Goal: Information Seeking & Learning: Check status

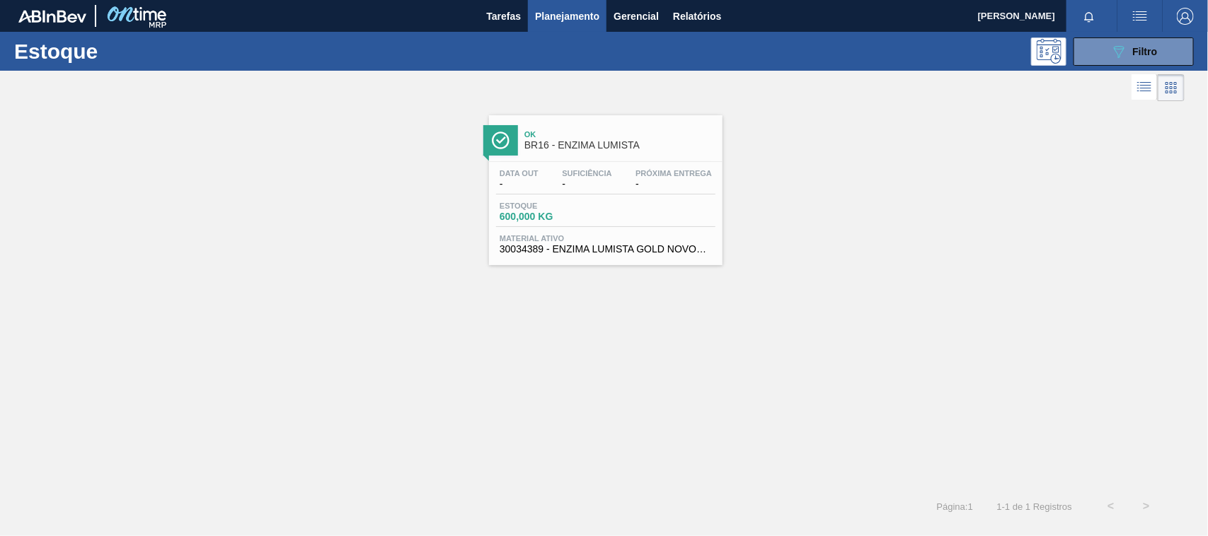
click at [630, 224] on div "Estoque 600,000 KG" at bounding box center [605, 214] width 219 height 25
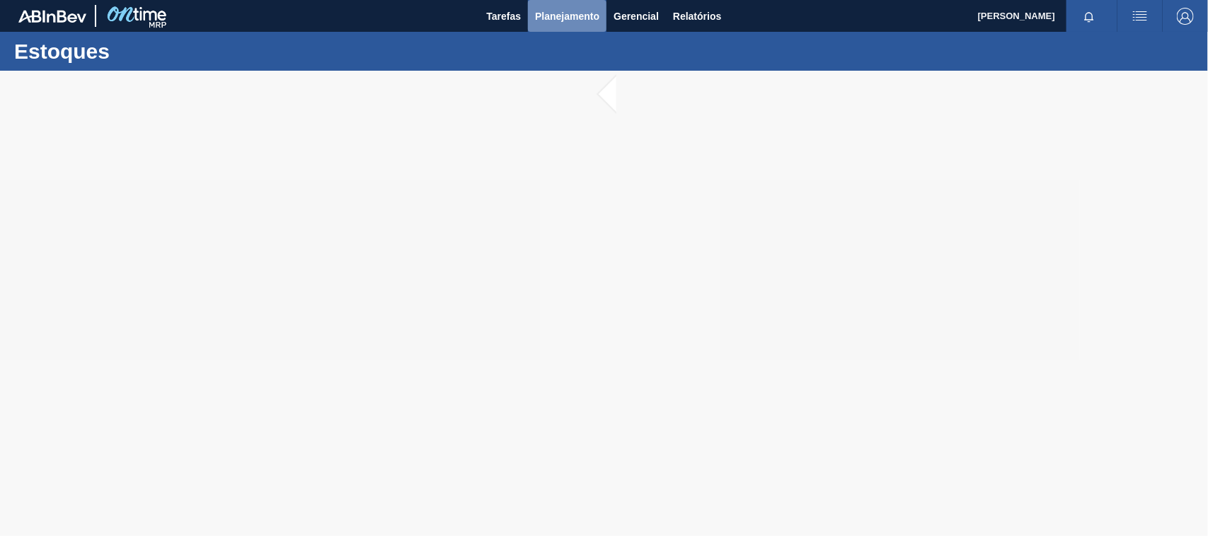
click at [564, 14] on span "Planejamento" at bounding box center [567, 16] width 64 height 17
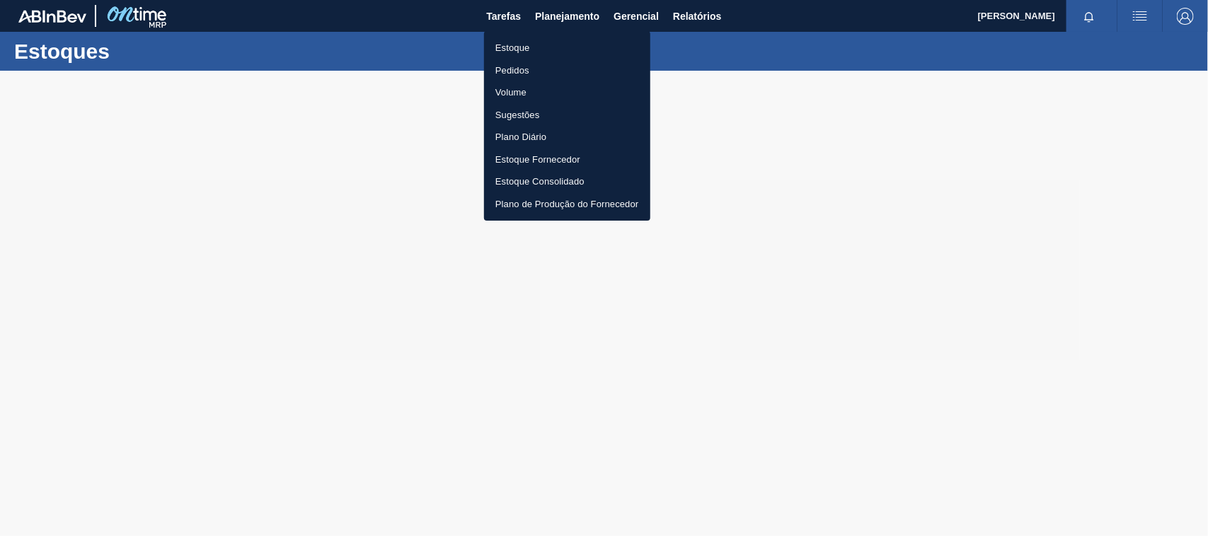
click at [539, 46] on li "Estoque" at bounding box center [567, 48] width 166 height 23
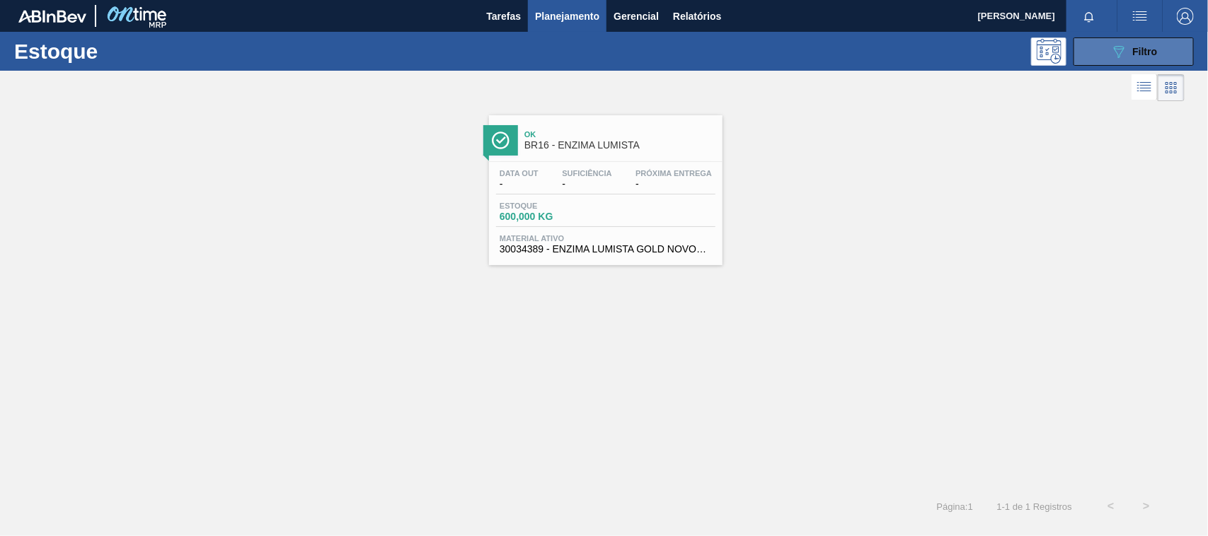
click at [1108, 57] on button "089F7B8B-B2A5-4AFE-B5C0-19BA573D28AC Filtro" at bounding box center [1134, 52] width 120 height 28
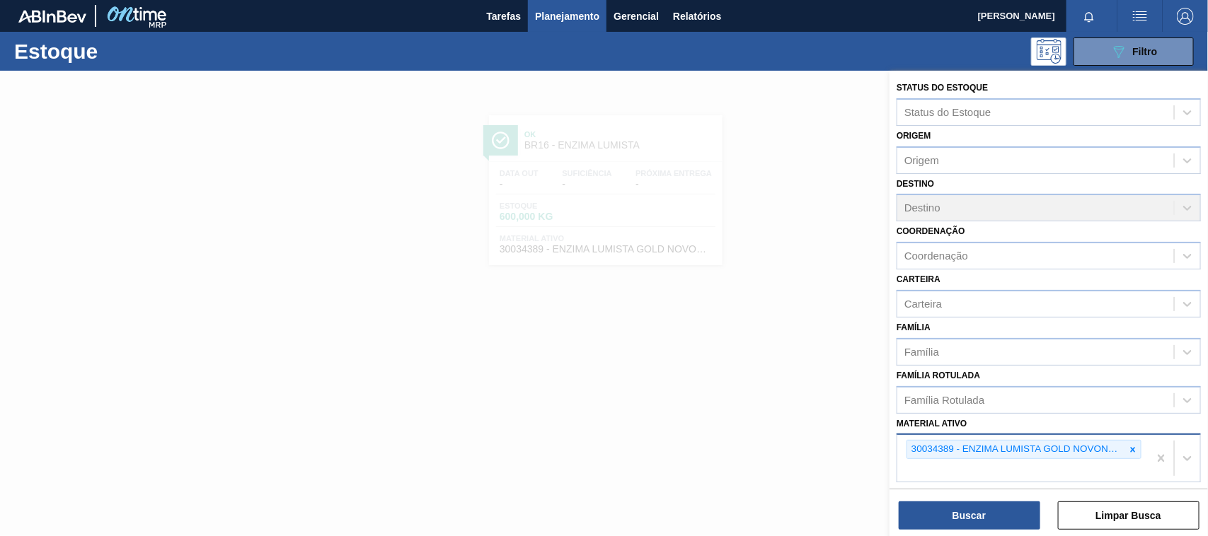
click at [1131, 446] on icon at bounding box center [1133, 450] width 10 height 10
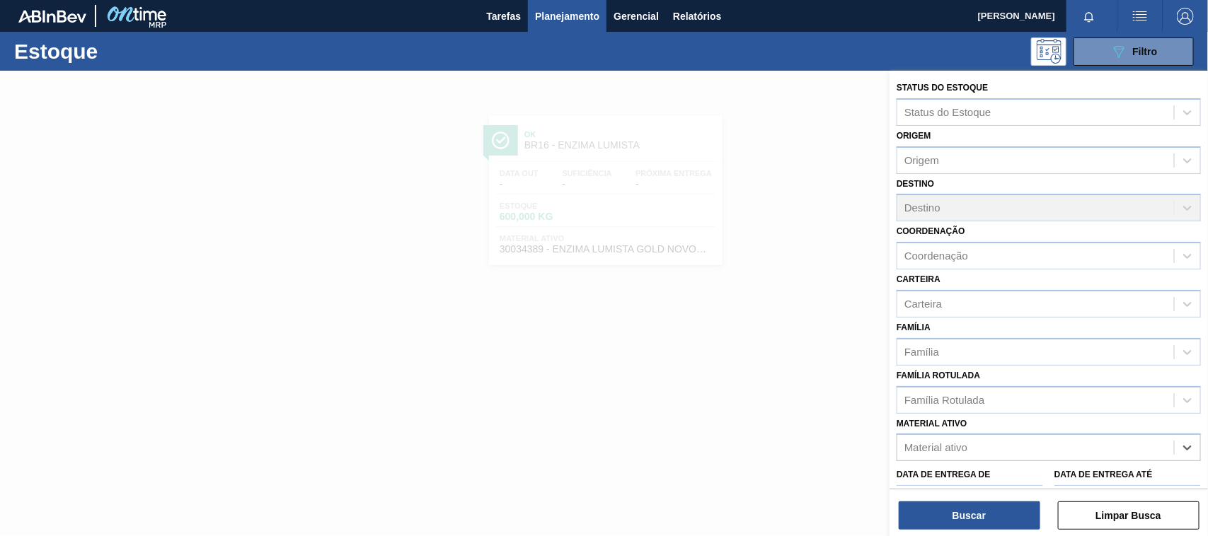
paste ativo "30033738"
type ativo "30033738"
click at [1042, 486] on div "30033738 - FILME C 620X80 SENSES 269ML C 8 NIV25" at bounding box center [1049, 483] width 304 height 26
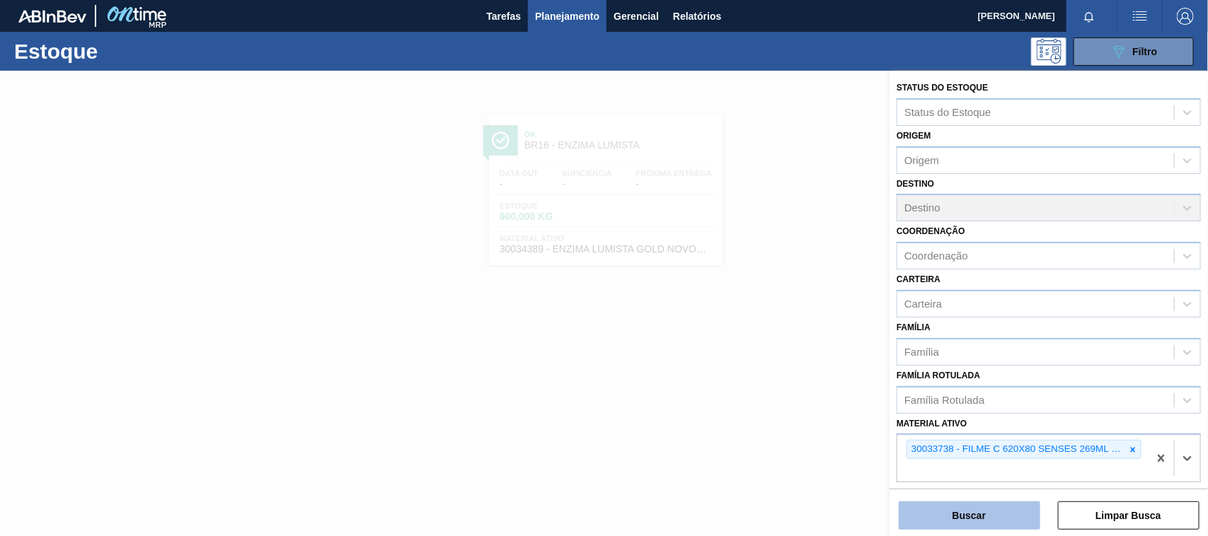
click at [1002, 503] on button "Buscar" at bounding box center [970, 516] width 142 height 28
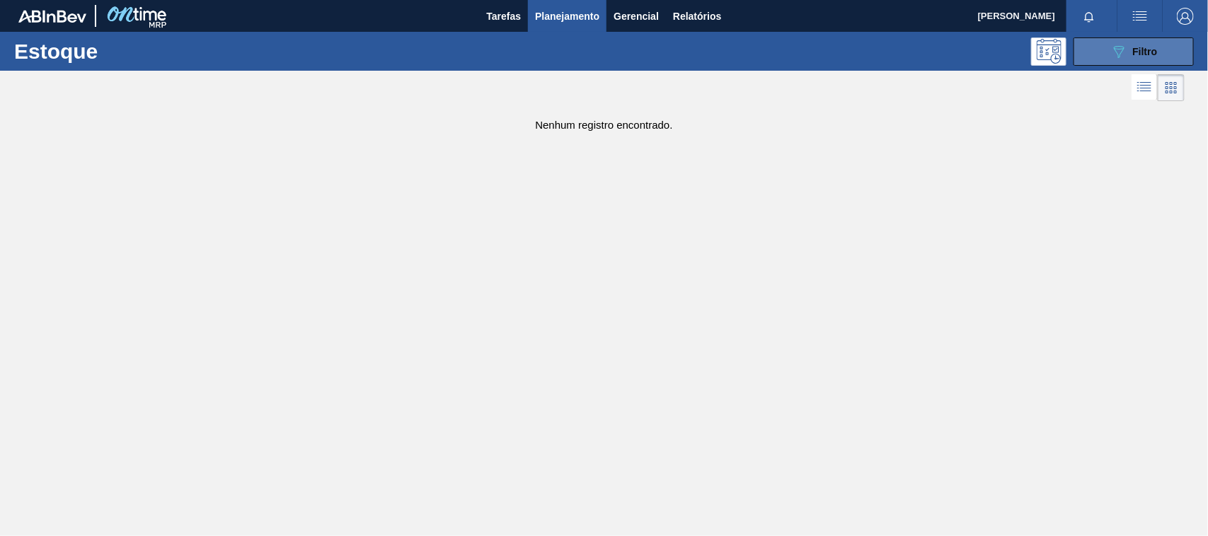
drag, startPoint x: 1134, startPoint y: 69, endPoint x: 1124, endPoint y: 64, distance: 11.1
click at [1132, 69] on div "Estoque 089F7B8B-B2A5-4AFE-B5C0-19BA573D28AC Filtro" at bounding box center [604, 51] width 1208 height 39
click at [1124, 64] on button "089F7B8B-B2A5-4AFE-B5C0-19BA573D28AC Filtro" at bounding box center [1134, 52] width 120 height 28
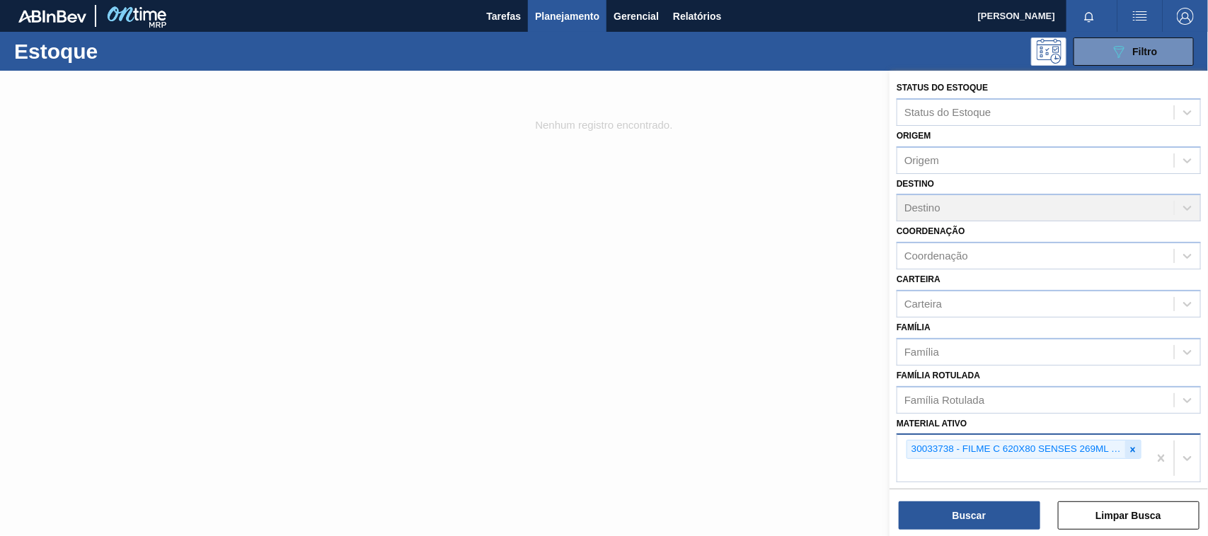
click at [1130, 450] on icon at bounding box center [1133, 450] width 10 height 10
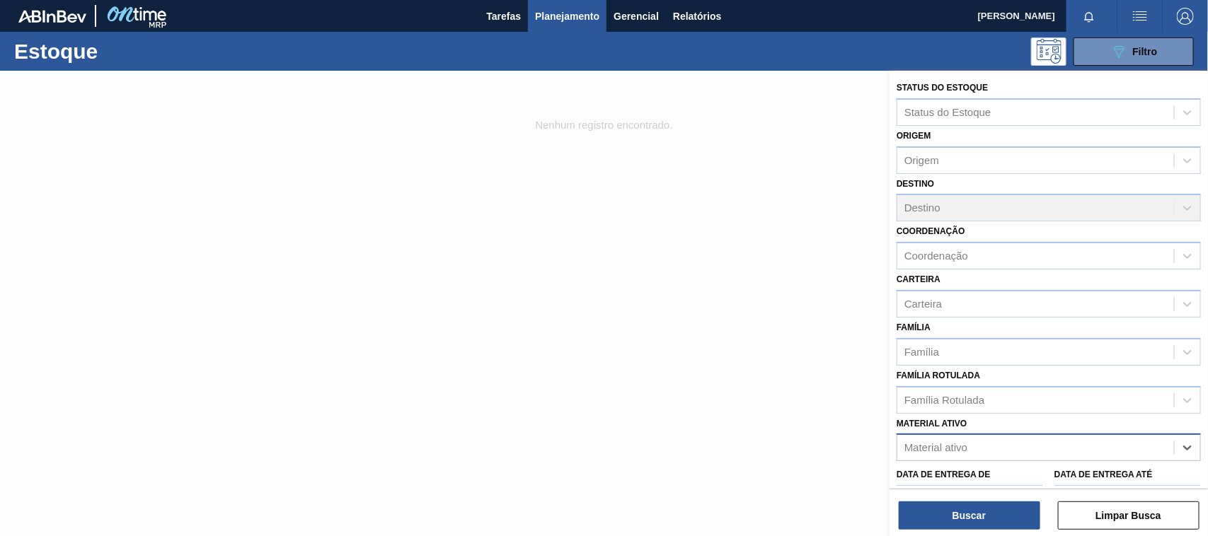
paste ativo "30034180"
type ativo "30034180"
click at [1013, 471] on div "30034180 - FILME 770X65 SKOL 350 MP C12" at bounding box center [1049, 483] width 304 height 26
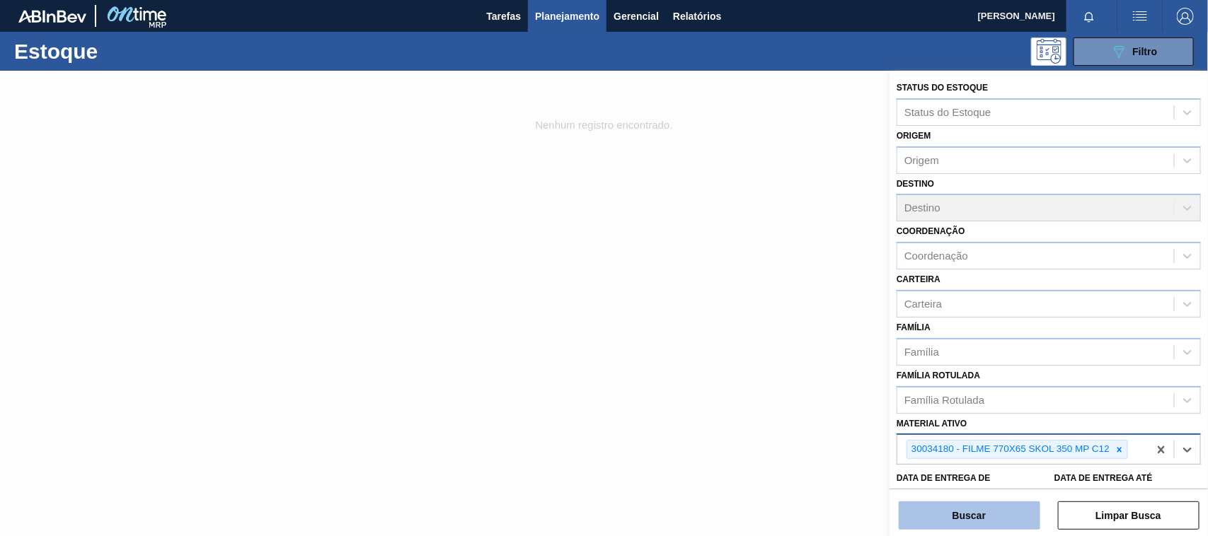
click at [991, 510] on button "Buscar" at bounding box center [970, 516] width 142 height 28
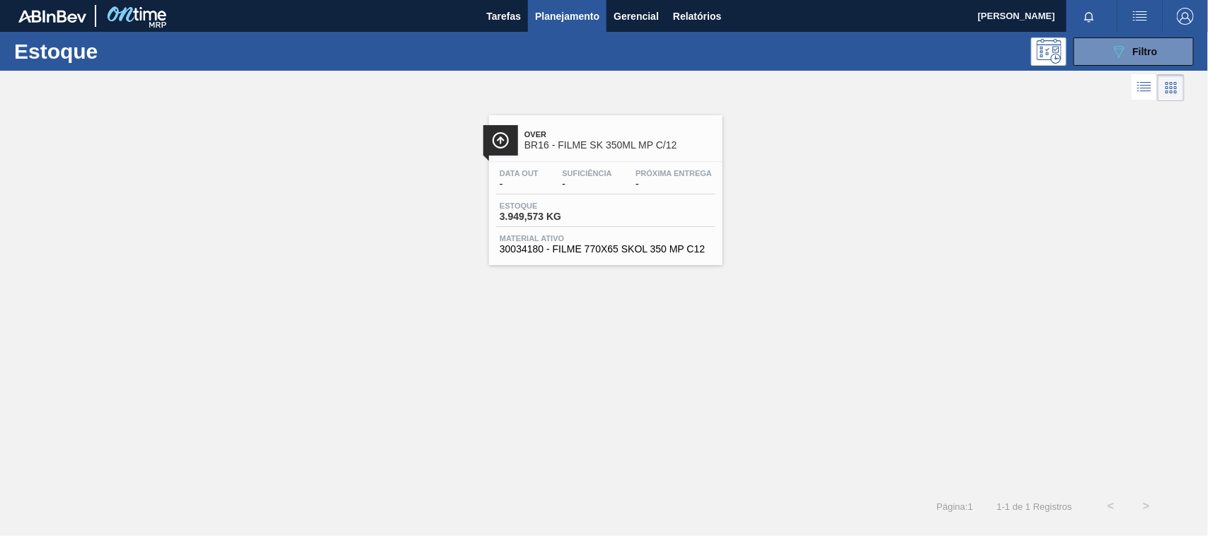
click at [631, 202] on div "Estoque 3.949,573 KG" at bounding box center [605, 214] width 219 height 25
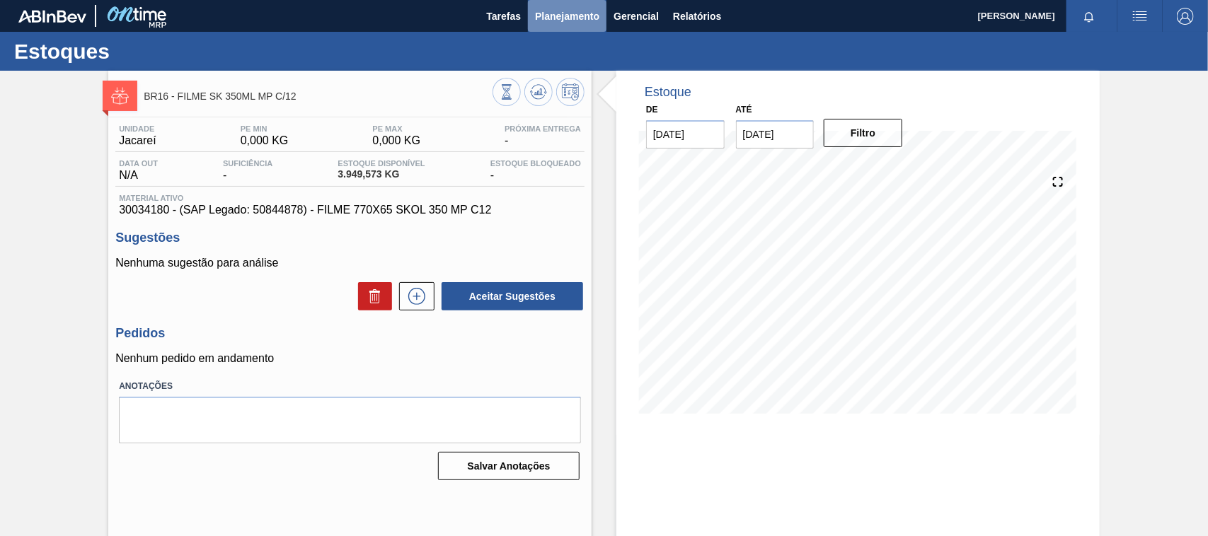
click at [587, 14] on span "Planejamento" at bounding box center [567, 16] width 64 height 17
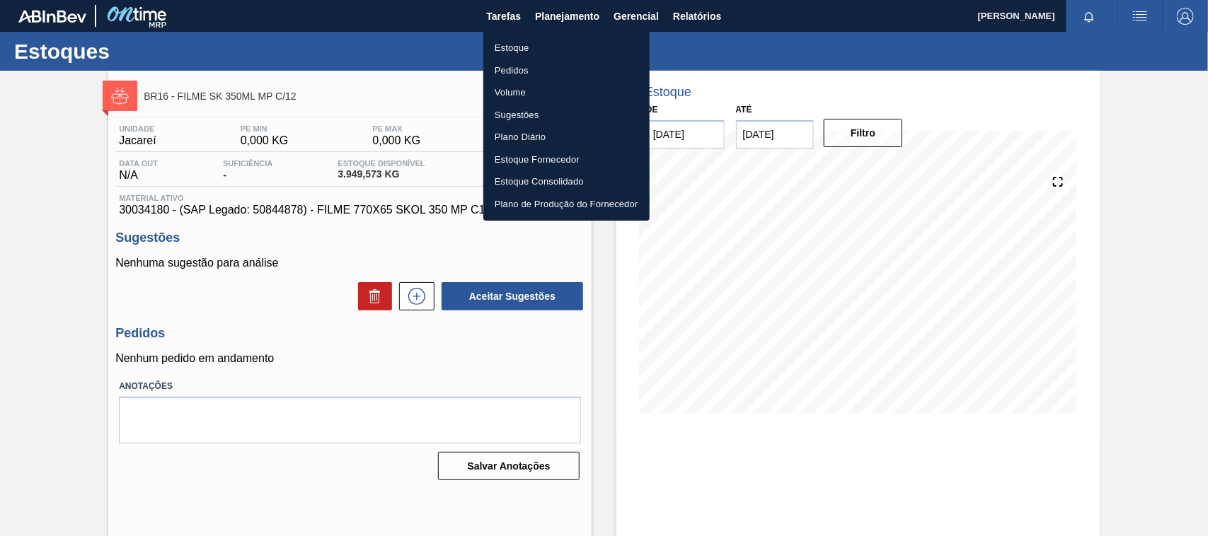
click at [535, 41] on li "Estoque" at bounding box center [566, 48] width 166 height 23
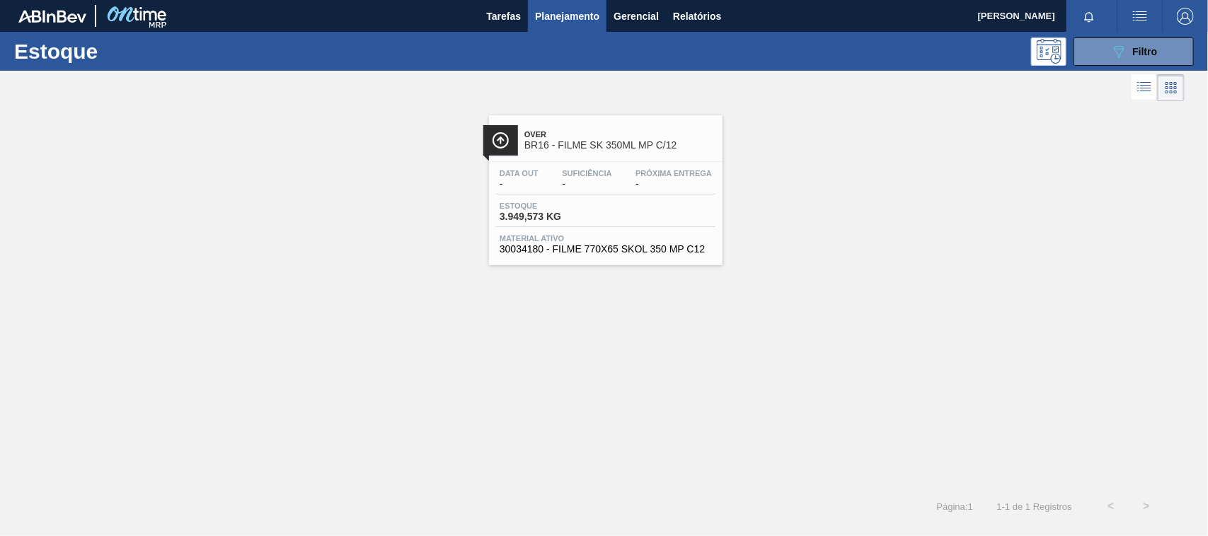
drag, startPoint x: 1157, startPoint y: 47, endPoint x: 1123, endPoint y: 130, distance: 89.5
click at [1157, 47] on span "Filtro" at bounding box center [1145, 51] width 25 height 11
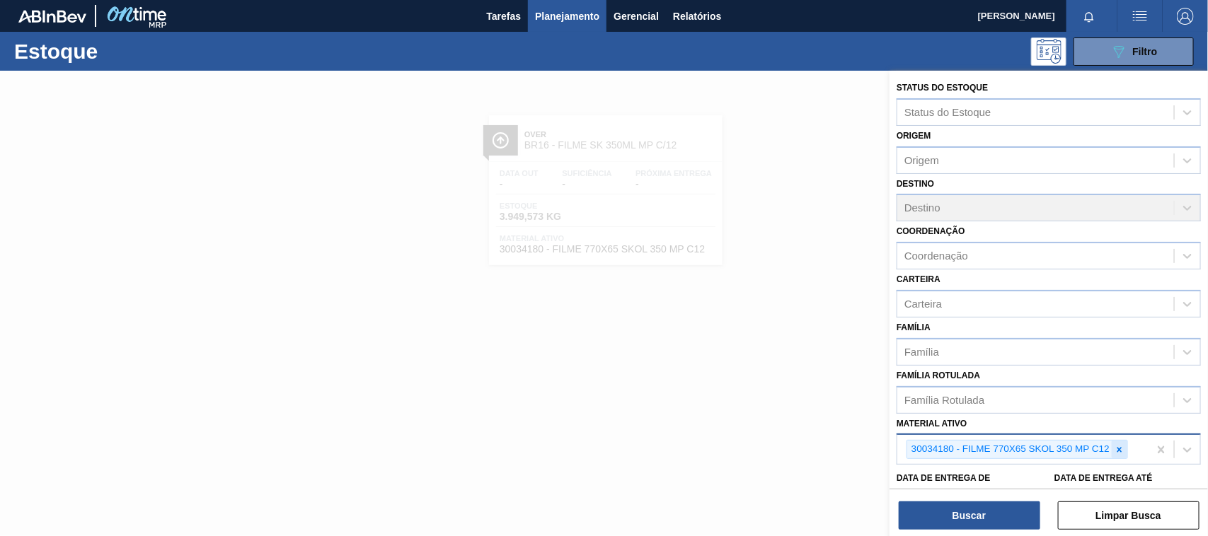
click at [1127, 453] on div at bounding box center [1120, 450] width 16 height 18
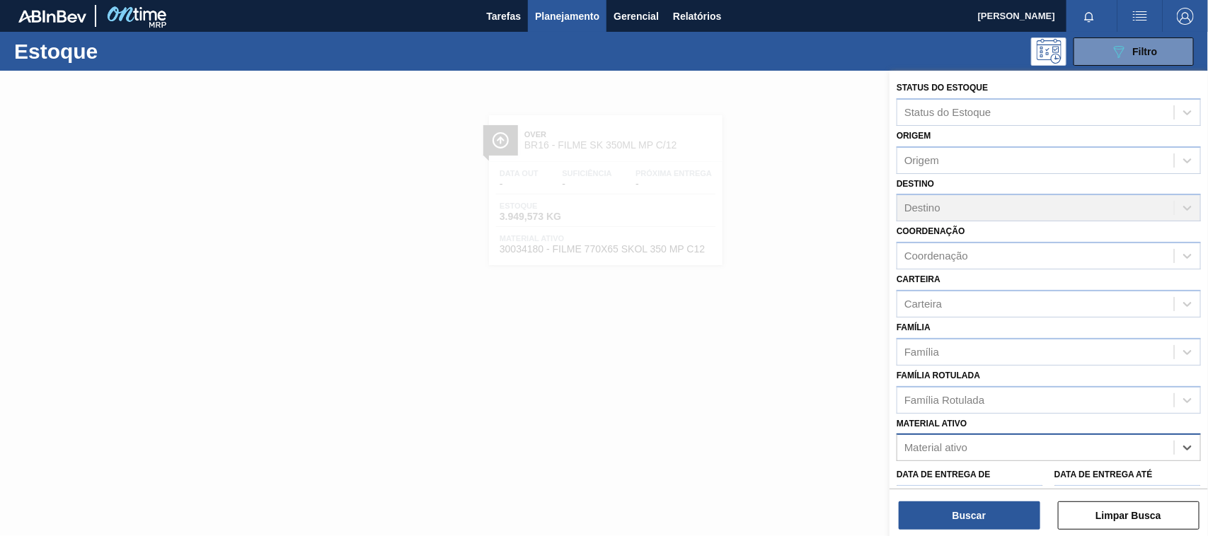
paste ativo "30017195"
type ativo "30017195"
click at [1053, 473] on div "30017195 - ROT FRONT BUD 330ML 40MICRAS 429" at bounding box center [1049, 483] width 304 height 26
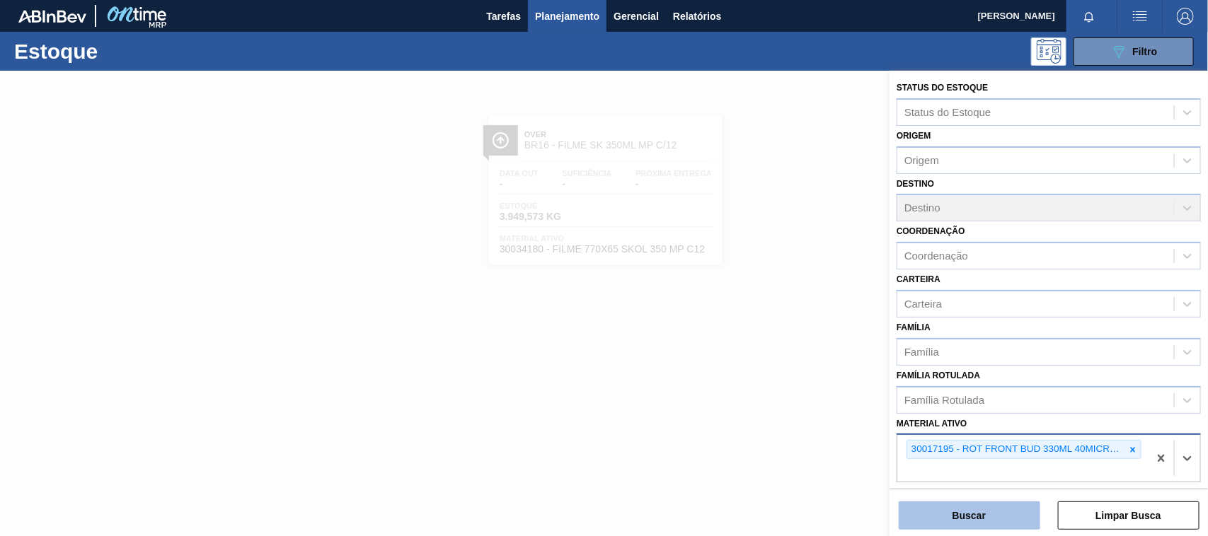
click at [1002, 507] on button "Buscar" at bounding box center [970, 516] width 142 height 28
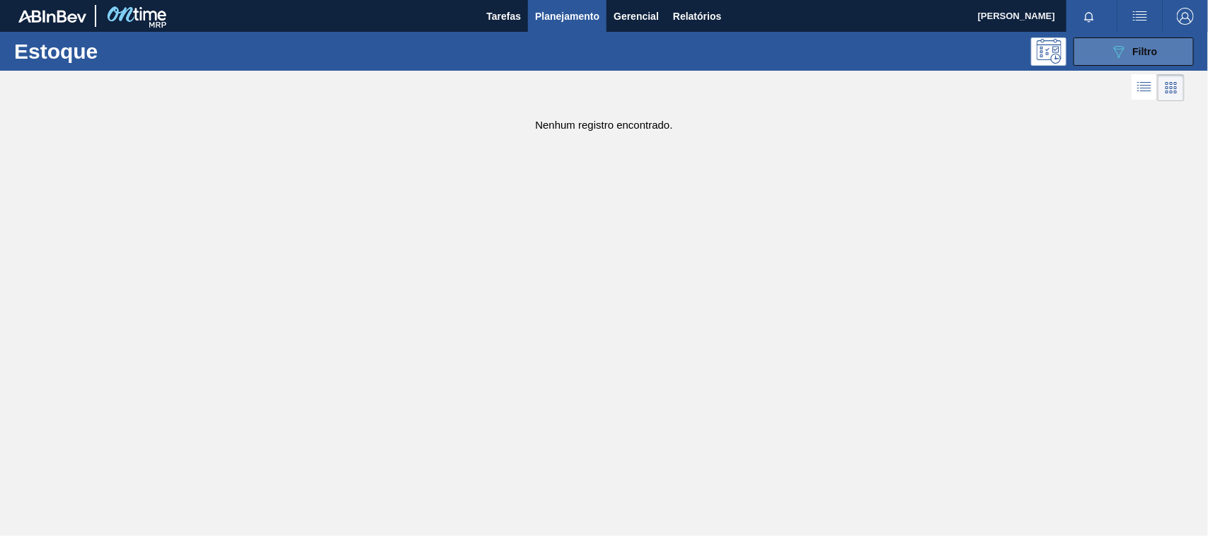
drag, startPoint x: 1155, startPoint y: 48, endPoint x: 1148, endPoint y: 57, distance: 11.6
click at [1154, 48] on span "Filtro" at bounding box center [1145, 51] width 25 height 11
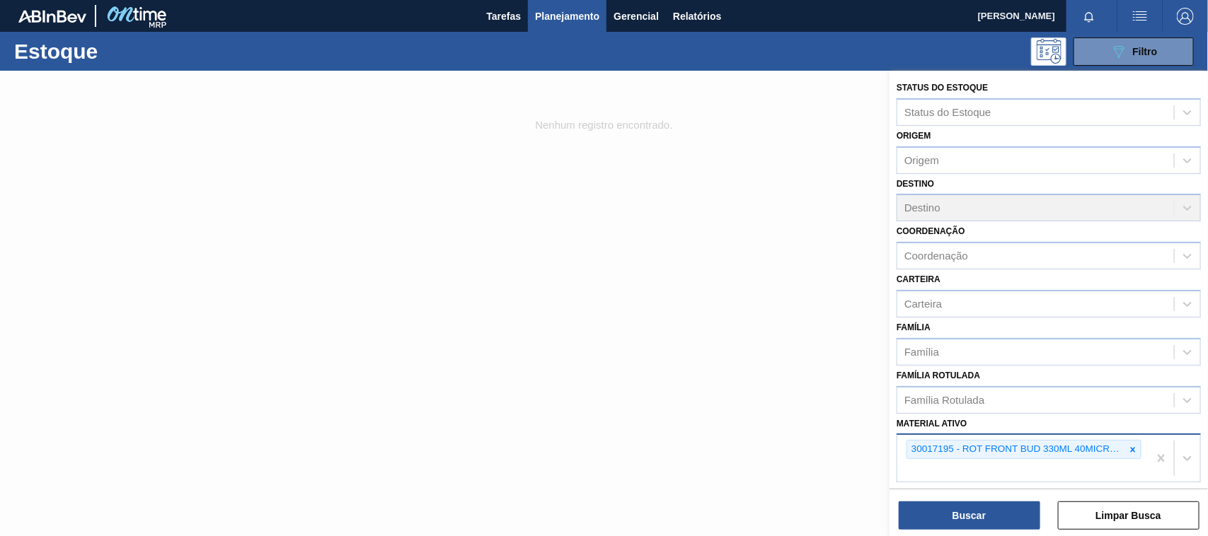
click at [1140, 453] on div "30017195 - ROT FRONT BUD 330ML 40MICRAS 429" at bounding box center [1022, 458] width 251 height 47
click at [1130, 450] on icon at bounding box center [1133, 450] width 10 height 10
paste ativo "30033726"
type ativo "30033726"
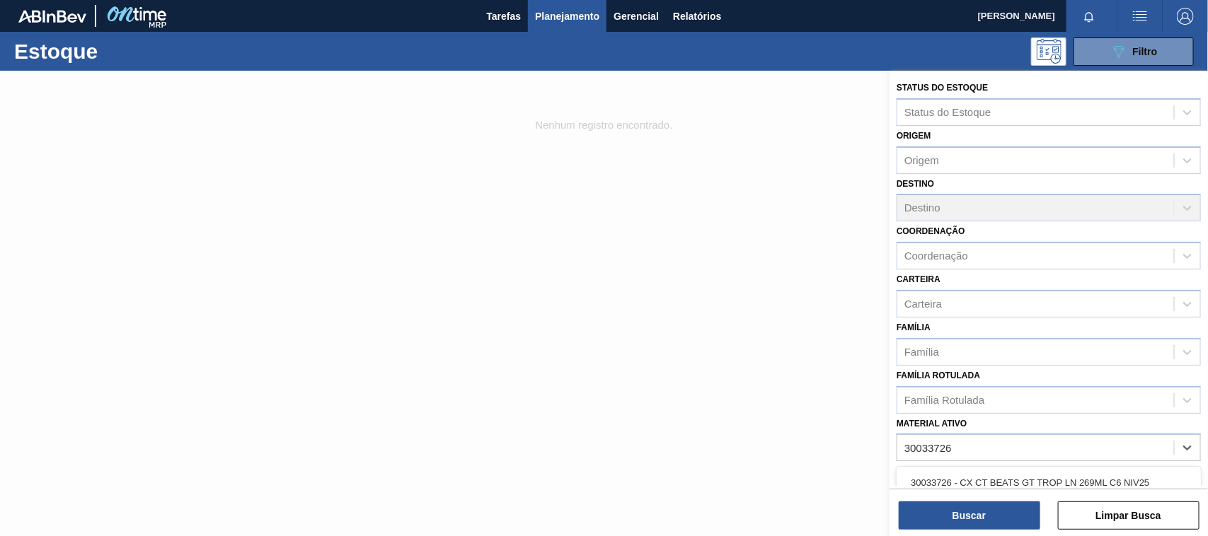
click at [979, 467] on div "30033726 - CX CT BEATS GT TROP LN 269ML C6 NIV25" at bounding box center [1049, 483] width 304 height 32
click at [980, 470] on div "30033726 - CX CT BEATS GT TROP LN 269ML C6 NIV25" at bounding box center [1049, 483] width 304 height 26
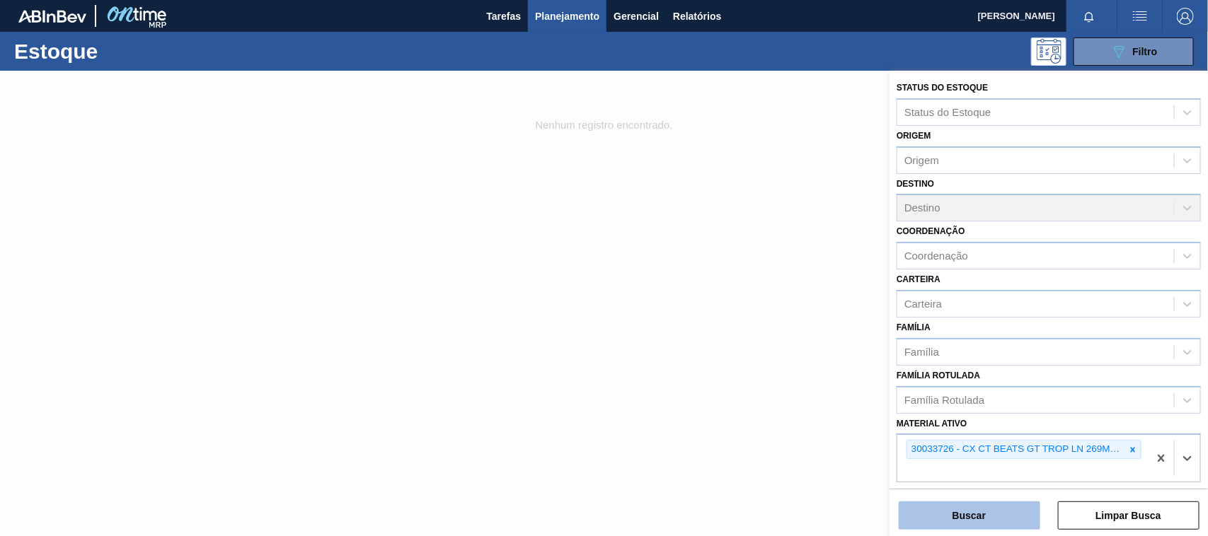
click at [982, 515] on button "Buscar" at bounding box center [970, 516] width 142 height 28
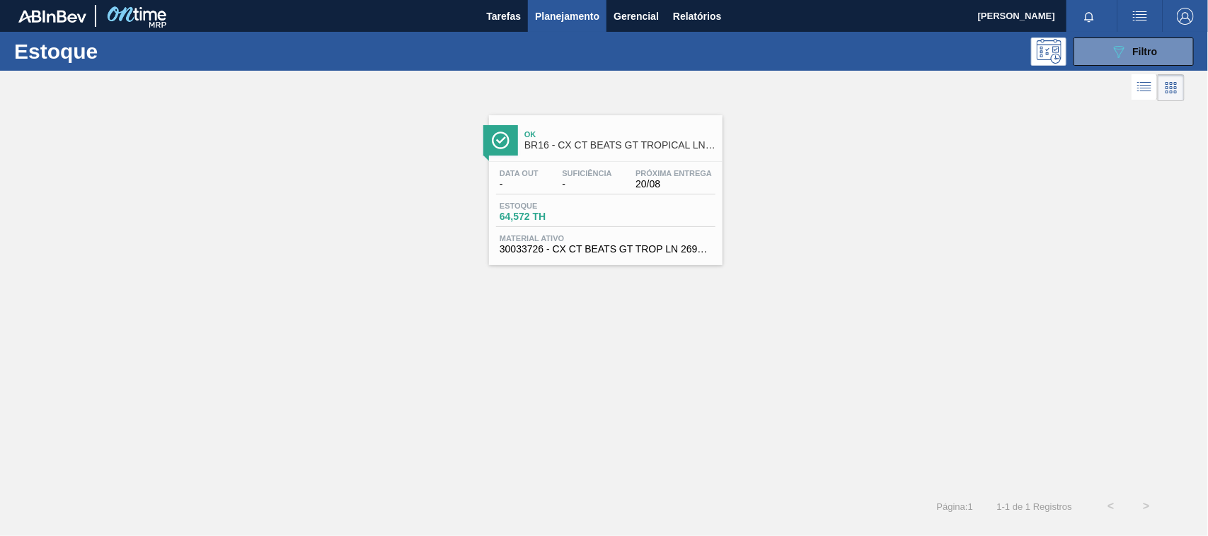
click at [607, 200] on div "Data out - Suficiência - Próxima Entrega 20/08 Estoque 64,572 TH Material ativo…" at bounding box center [606, 210] width 234 height 96
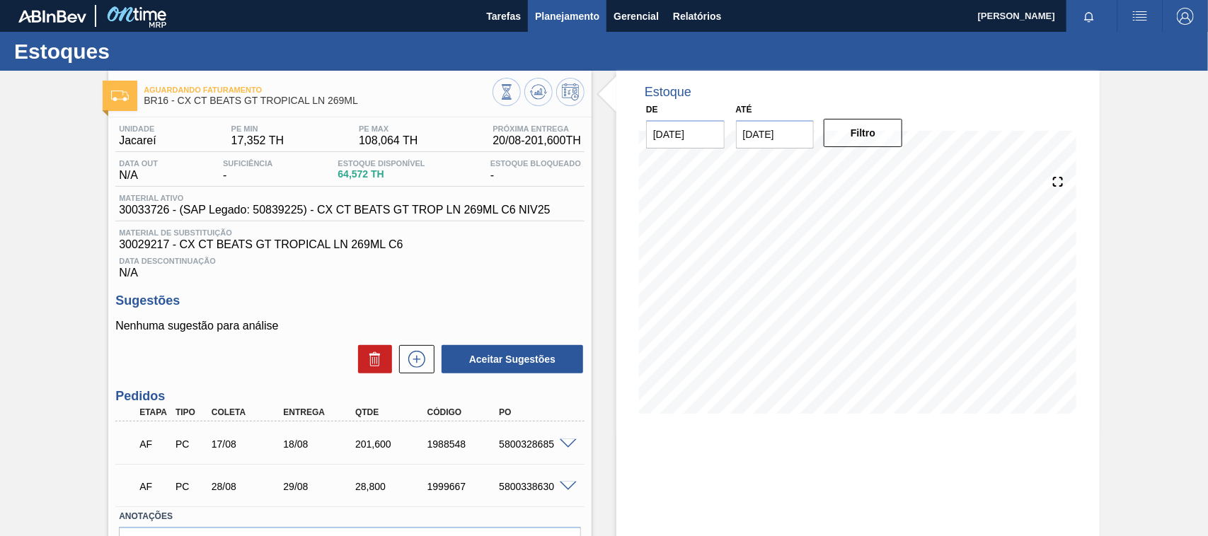
click at [563, 8] on span "Planejamento" at bounding box center [567, 16] width 64 height 17
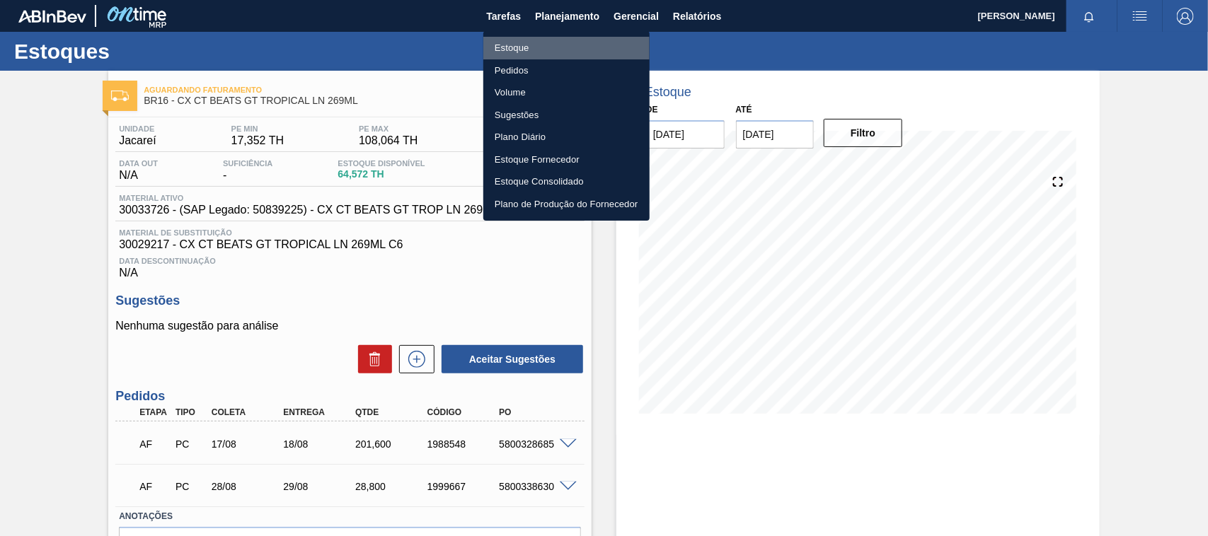
click at [552, 45] on li "Estoque" at bounding box center [566, 48] width 166 height 23
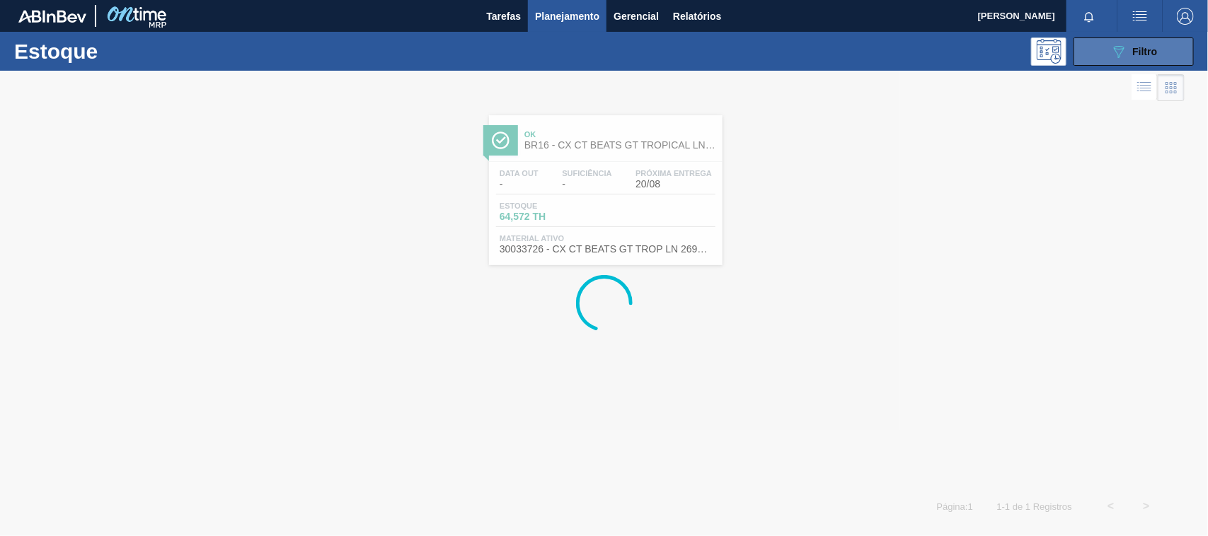
click at [1119, 59] on icon "089F7B8B-B2A5-4AFE-B5C0-19BA573D28AC" at bounding box center [1118, 51] width 17 height 17
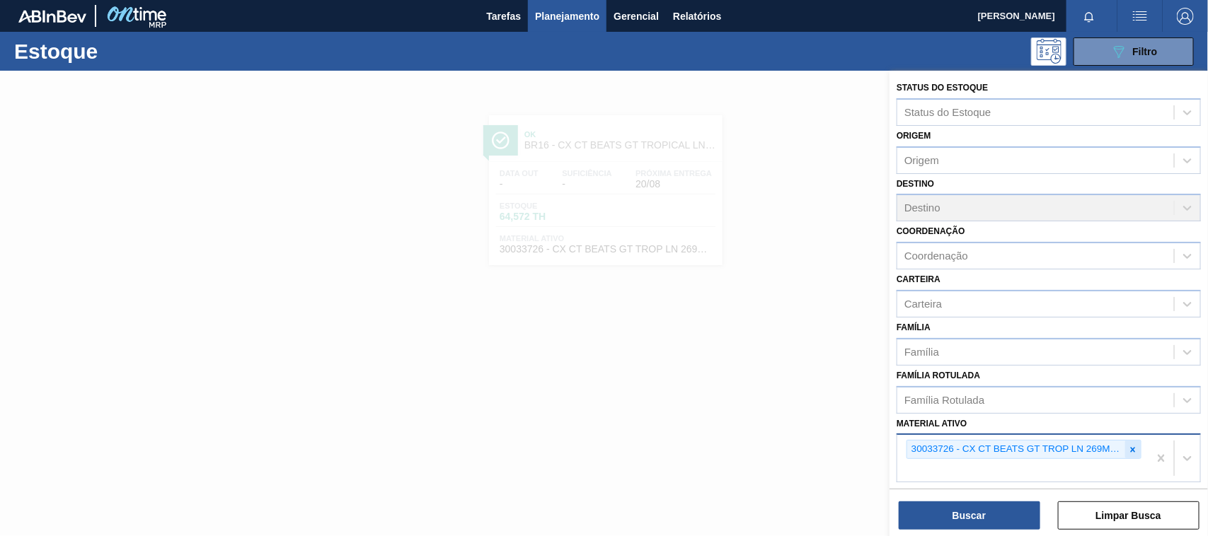
click at [1125, 444] on div at bounding box center [1133, 450] width 16 height 18
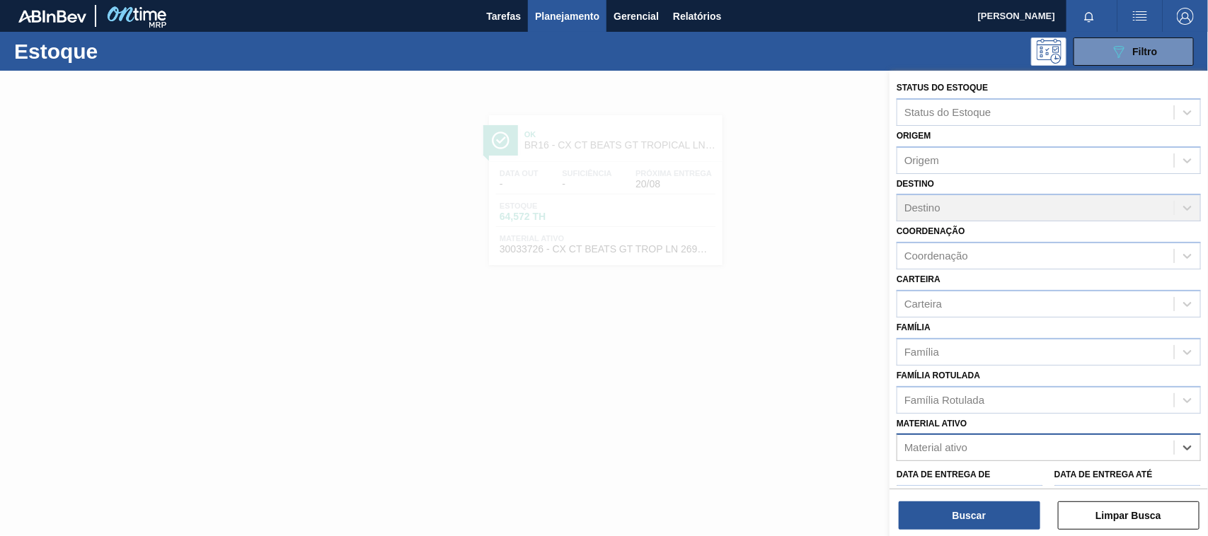
click at [1002, 449] on div "Material ativo" at bounding box center [1035, 448] width 277 height 21
click at [956, 442] on div "Material ativo" at bounding box center [935, 448] width 63 height 12
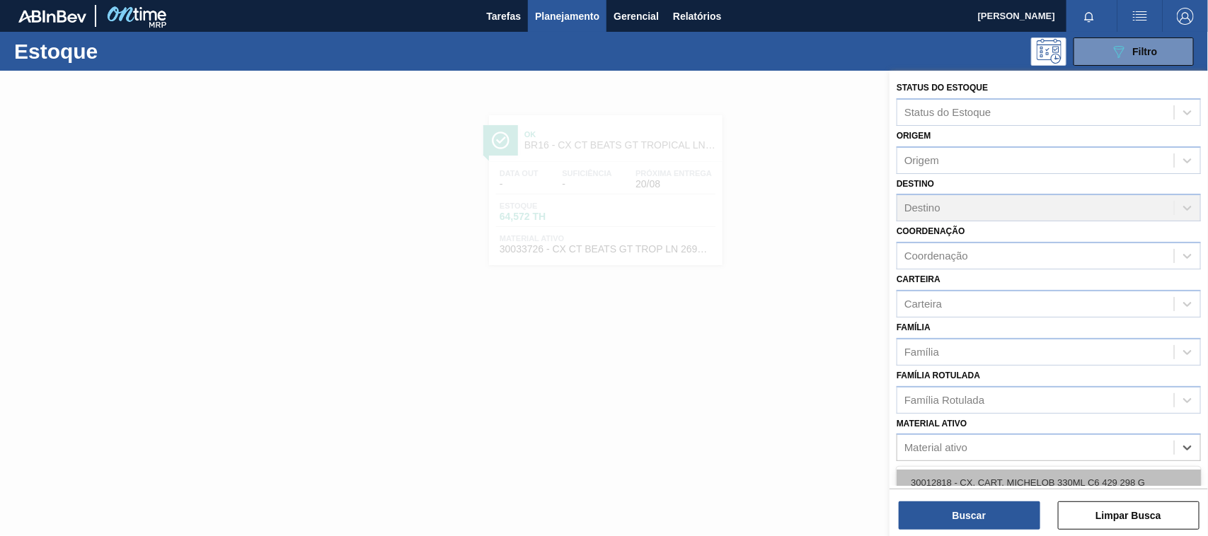
paste ativo "30029131"
type ativo "30029131"
click at [978, 479] on div "30029131 - FILME CONT DECOR SMALLER PACK 300X880MM" at bounding box center [1049, 483] width 304 height 26
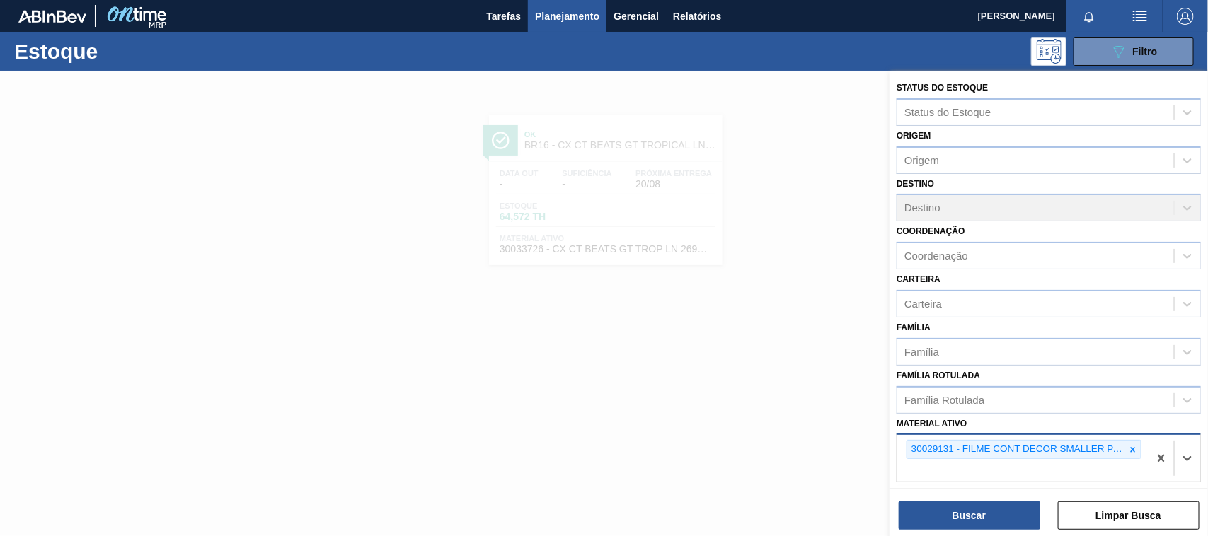
click at [1057, 462] on div "30029131 - FILME CONT DECOR SMALLER PACK 300X880MM" at bounding box center [1022, 458] width 251 height 47
paste ativo "30033318"
type ativo "30033318"
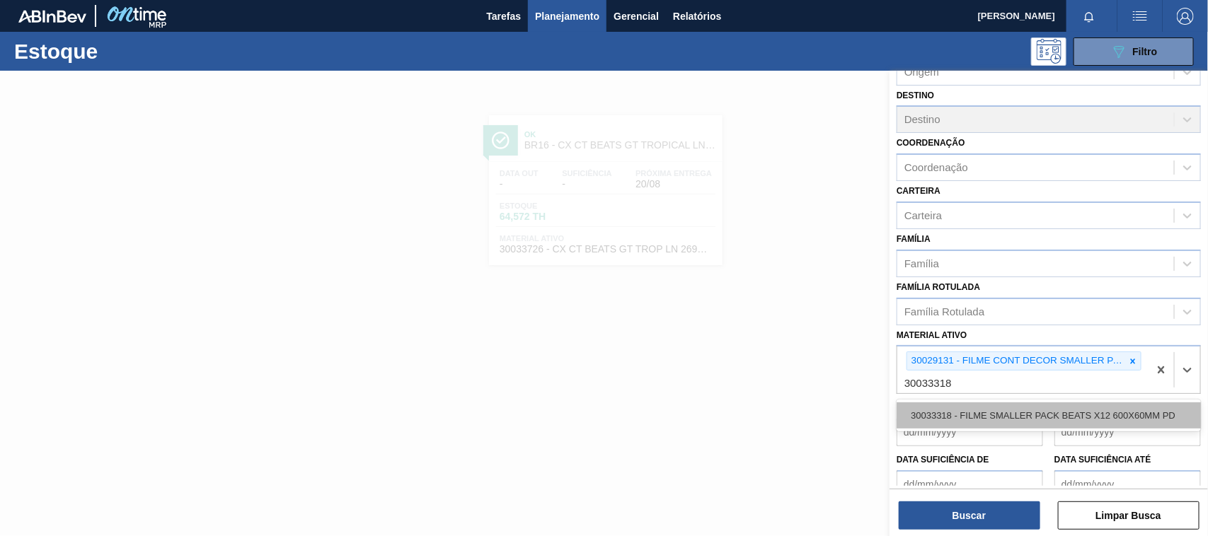
click at [982, 413] on div "30033318 - FILME SMALLER PACK BEATS X12 600X60MM PD" at bounding box center [1049, 416] width 304 height 26
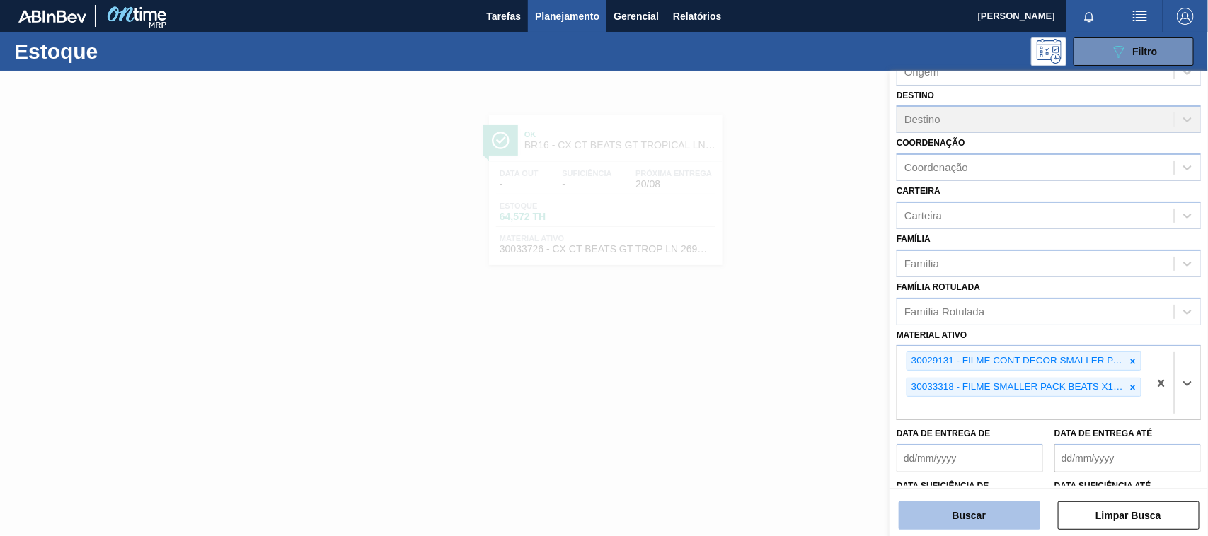
click at [992, 525] on button "Buscar" at bounding box center [970, 516] width 142 height 28
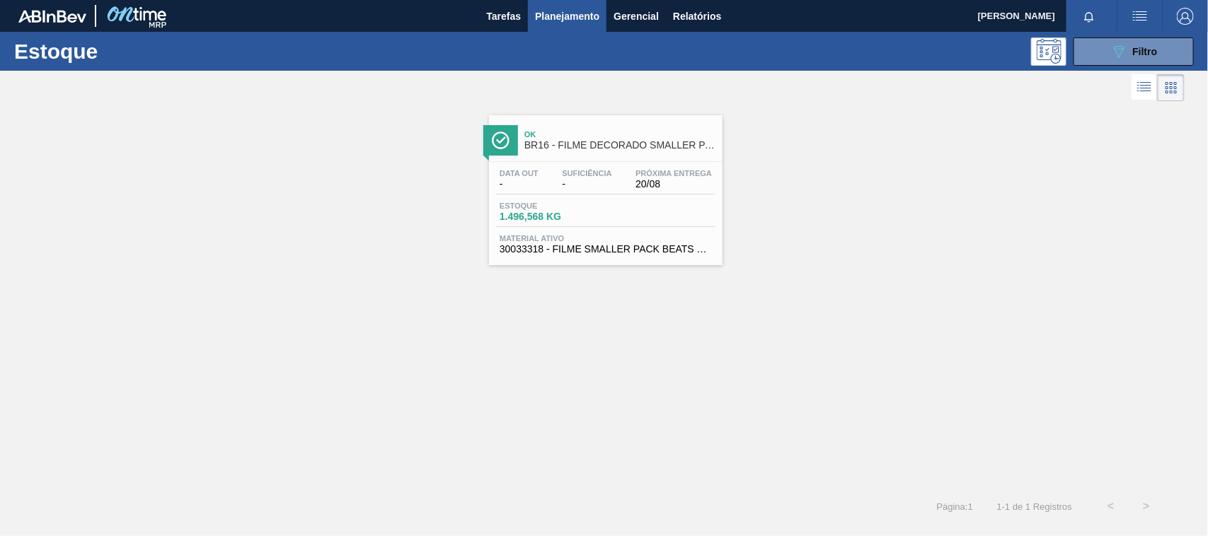
click at [670, 246] on span "30033318 - FILME SMALLER PACK BEATS X12 600X60MM PD" at bounding box center [606, 249] width 212 height 11
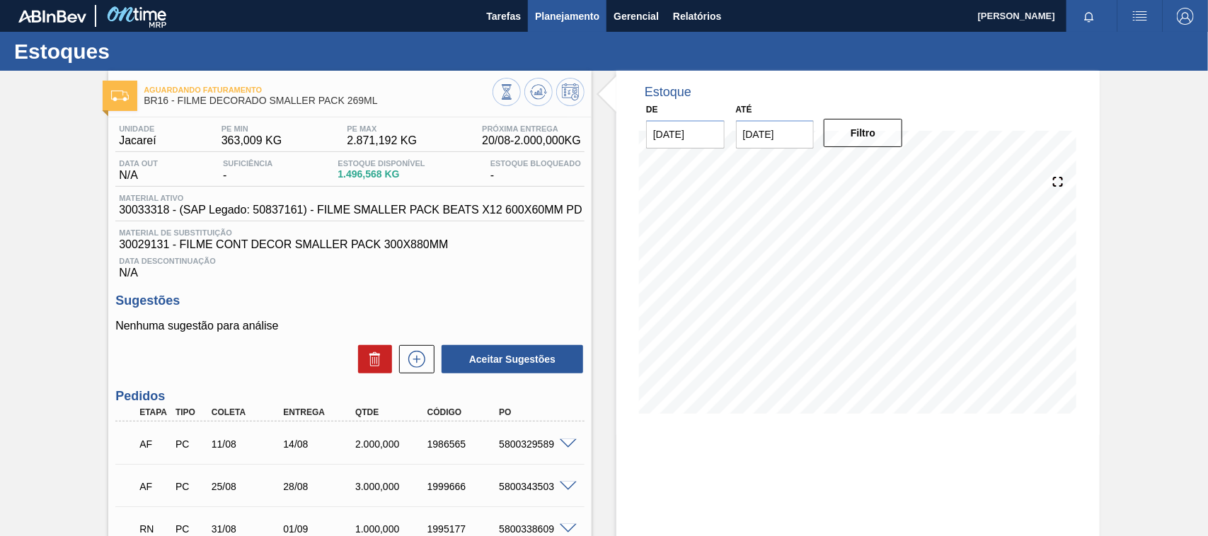
click at [598, 13] on span "Planejamento" at bounding box center [567, 16] width 64 height 17
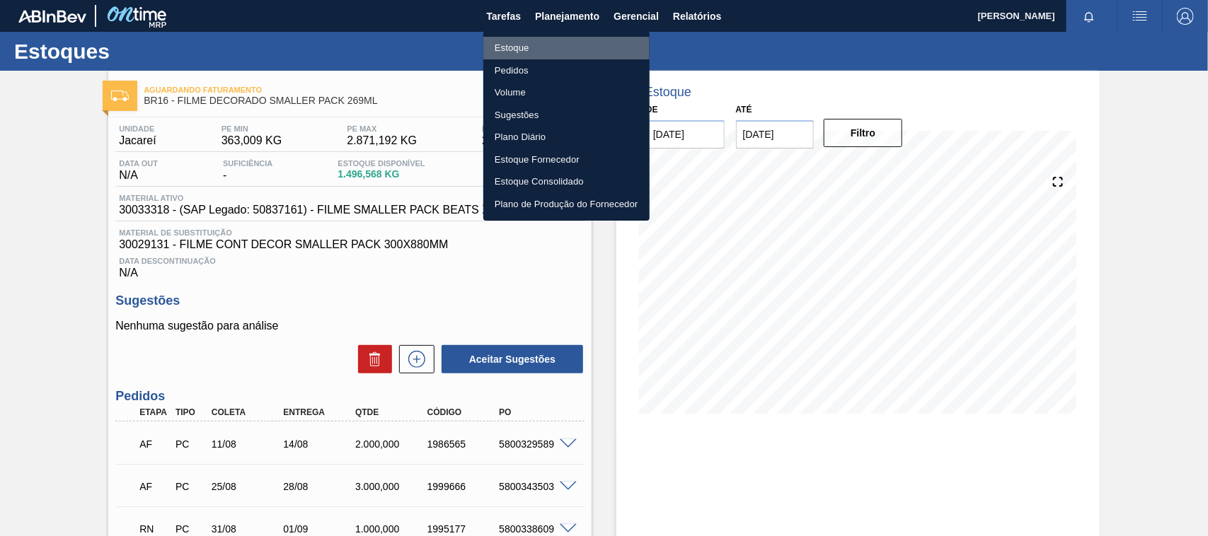
click at [582, 47] on li "Estoque" at bounding box center [566, 48] width 166 height 23
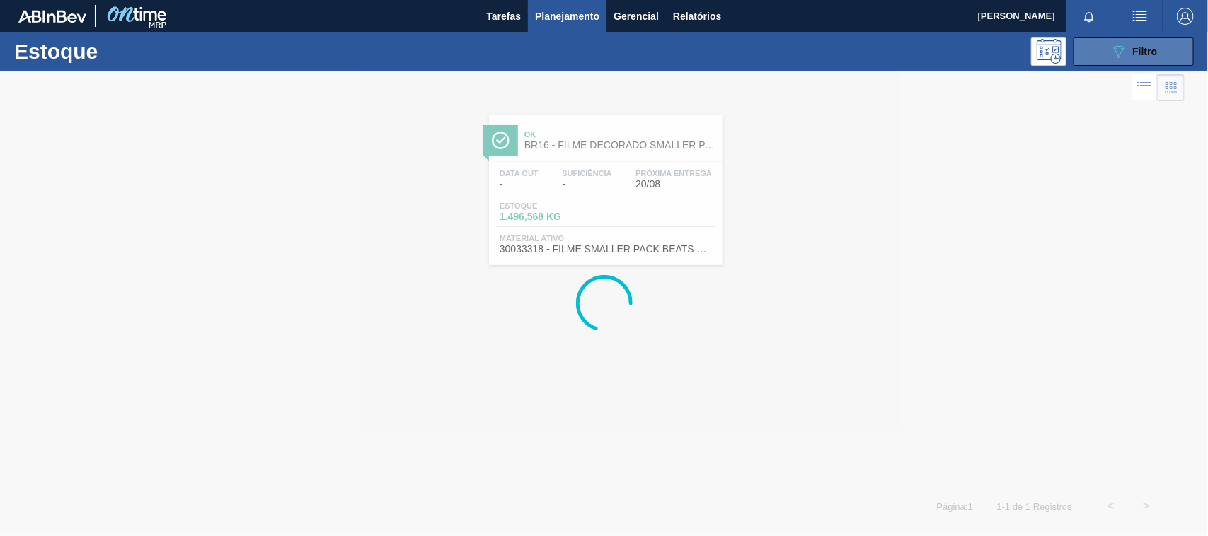
click at [1108, 57] on button "089F7B8B-B2A5-4AFE-B5C0-19BA573D28AC Filtro" at bounding box center [1134, 52] width 120 height 28
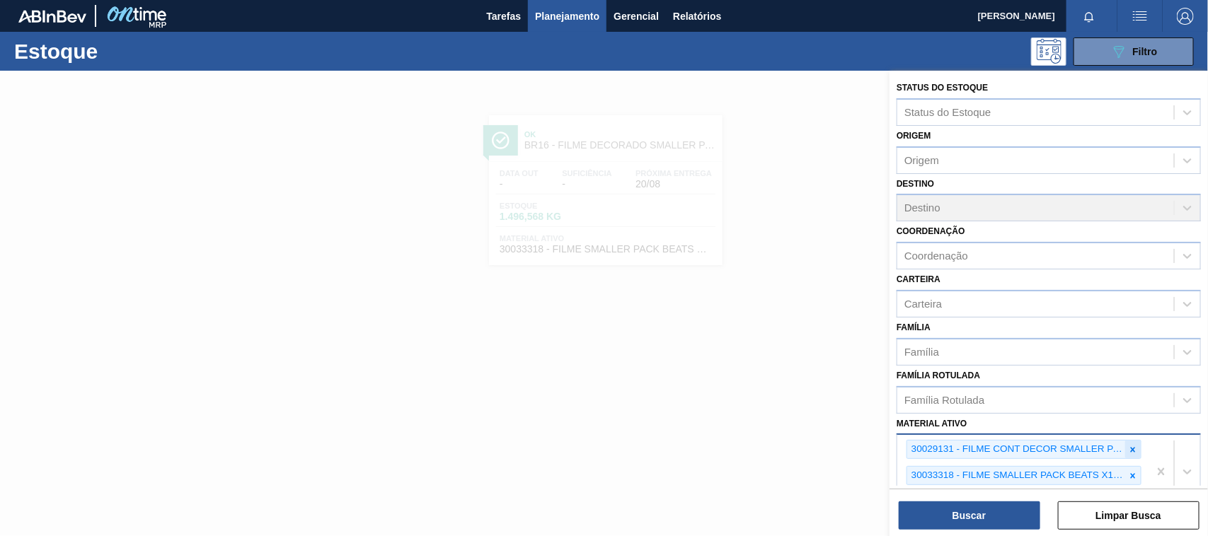
click at [1125, 443] on div at bounding box center [1133, 450] width 16 height 18
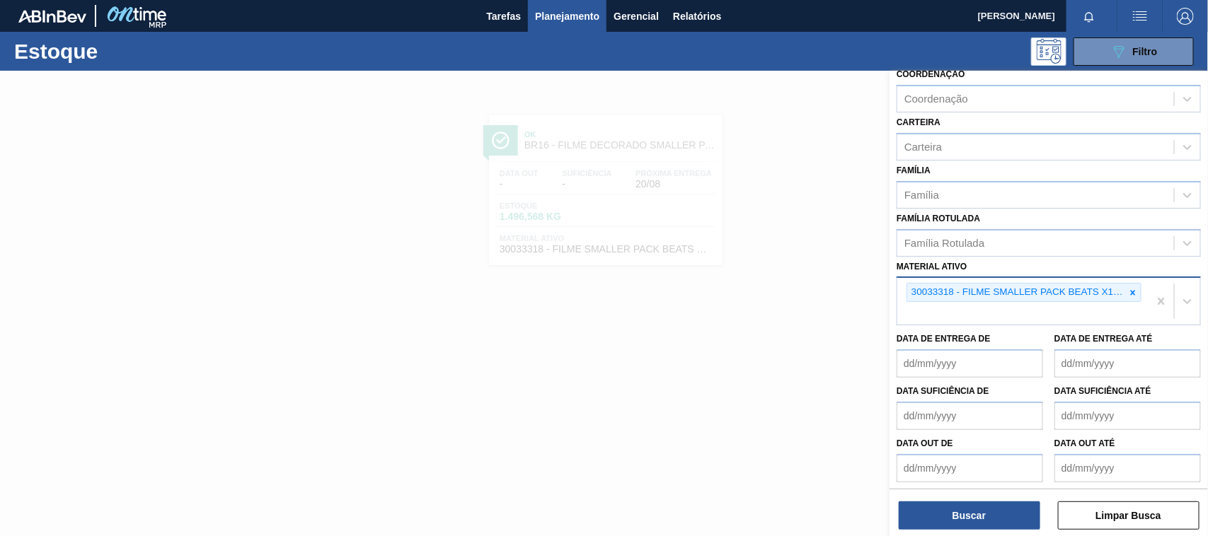
click at [1125, 443] on div "Data out até" at bounding box center [1128, 458] width 147 height 49
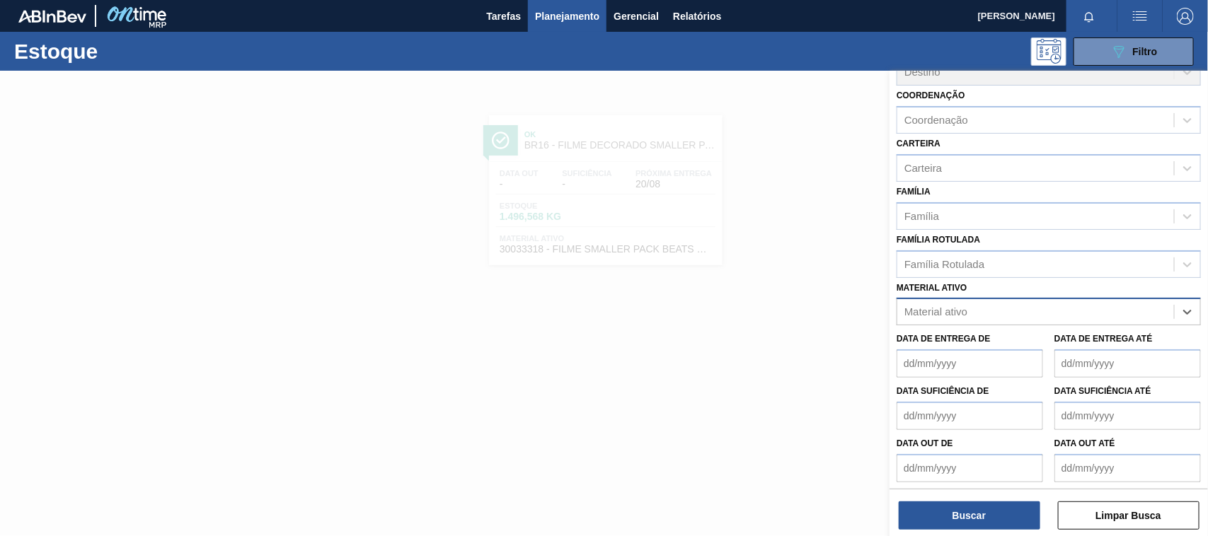
paste ativo "30033737"
type ativo "30033737"
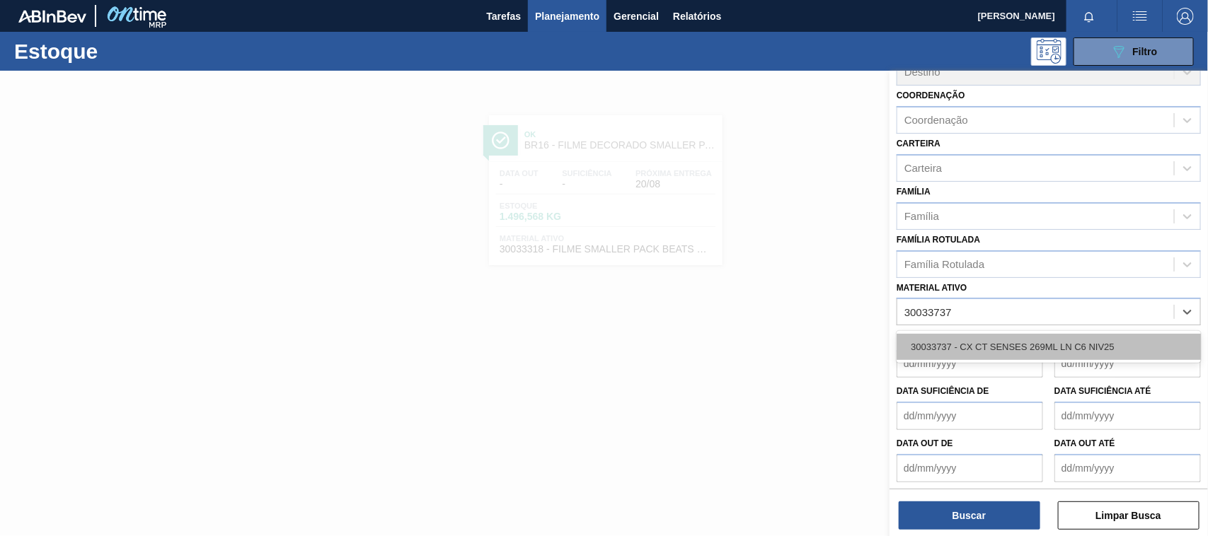
click at [1038, 338] on div "30033737 - CX CT SENSES 269ML LN C6 NIV25" at bounding box center [1049, 347] width 304 height 26
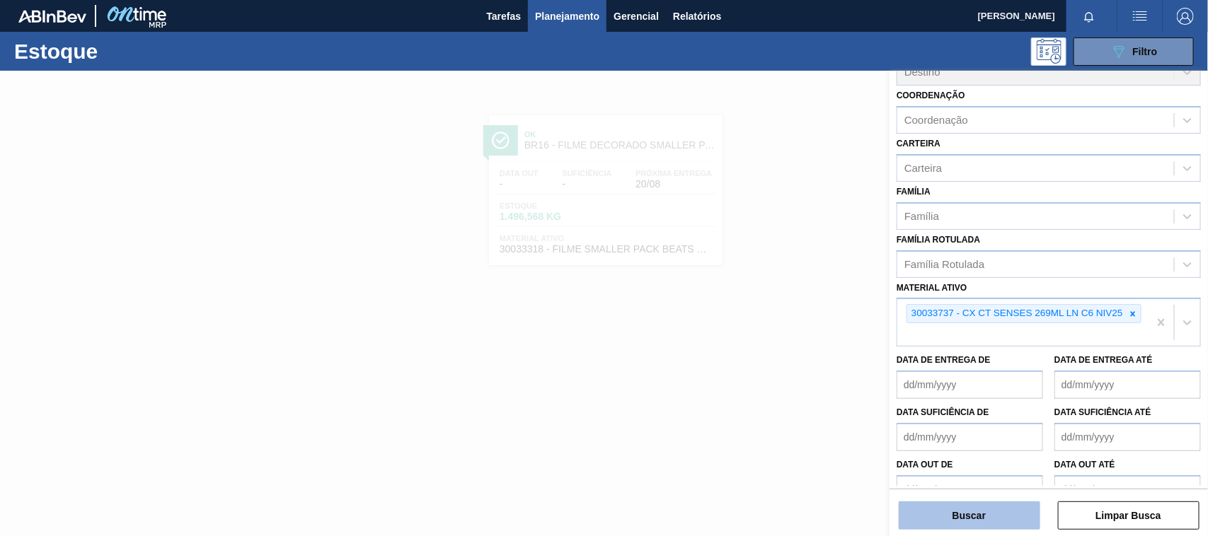
click at [991, 515] on button "Buscar" at bounding box center [970, 516] width 142 height 28
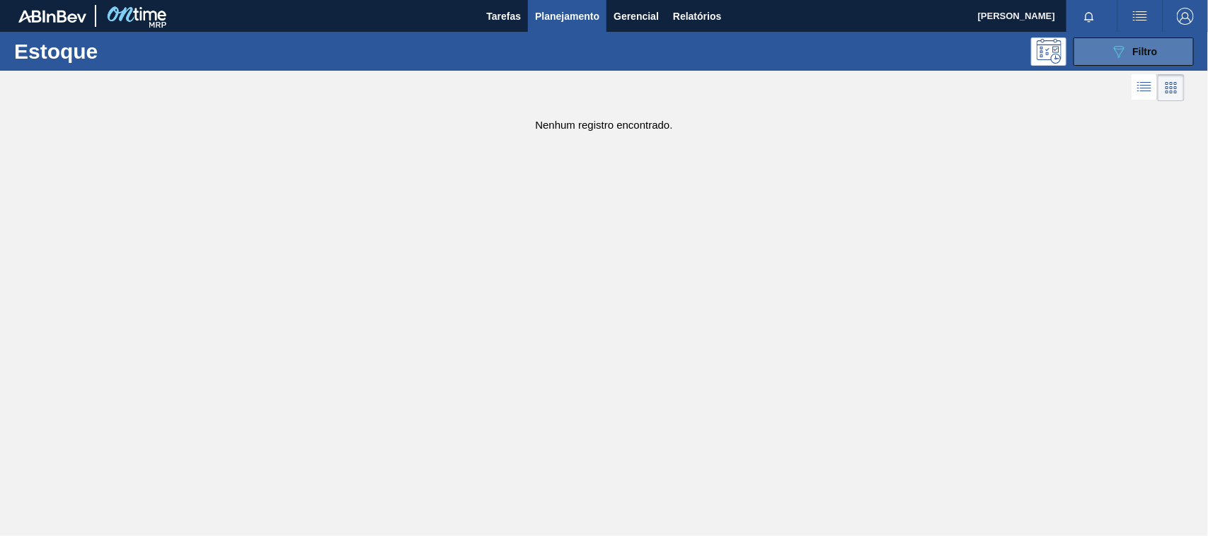
drag, startPoint x: 1142, startPoint y: 72, endPoint x: 1137, endPoint y: 57, distance: 16.3
click at [1142, 72] on div at bounding box center [592, 88] width 1185 height 34
click at [1137, 57] on div "089F7B8B-B2A5-4AFE-B5C0-19BA573D28AC Filtro" at bounding box center [1133, 51] width 47 height 17
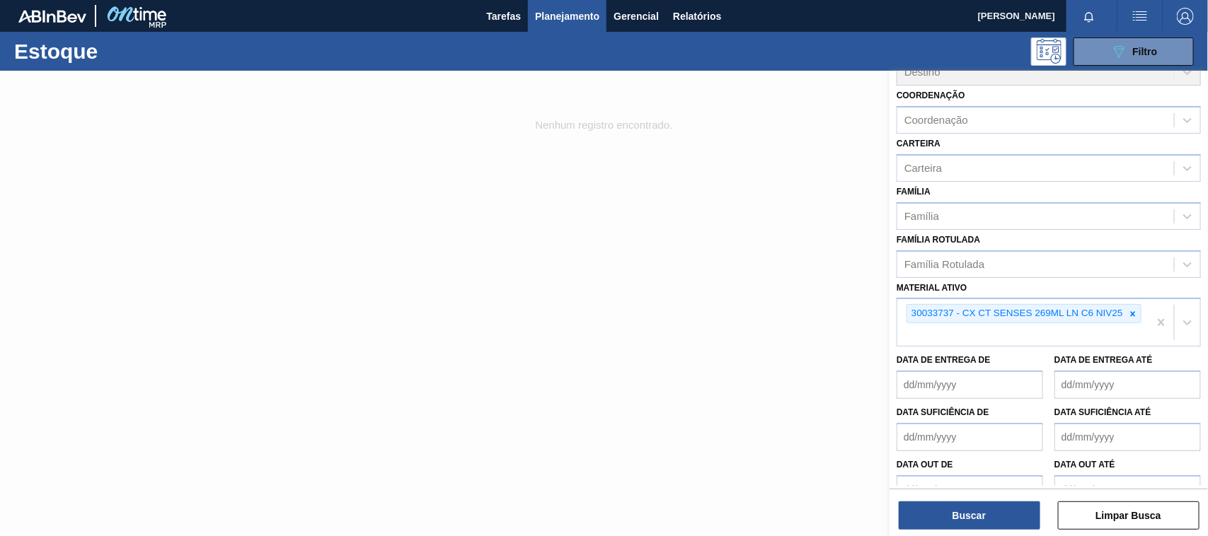
click at [1127, 312] on div at bounding box center [1133, 314] width 16 height 18
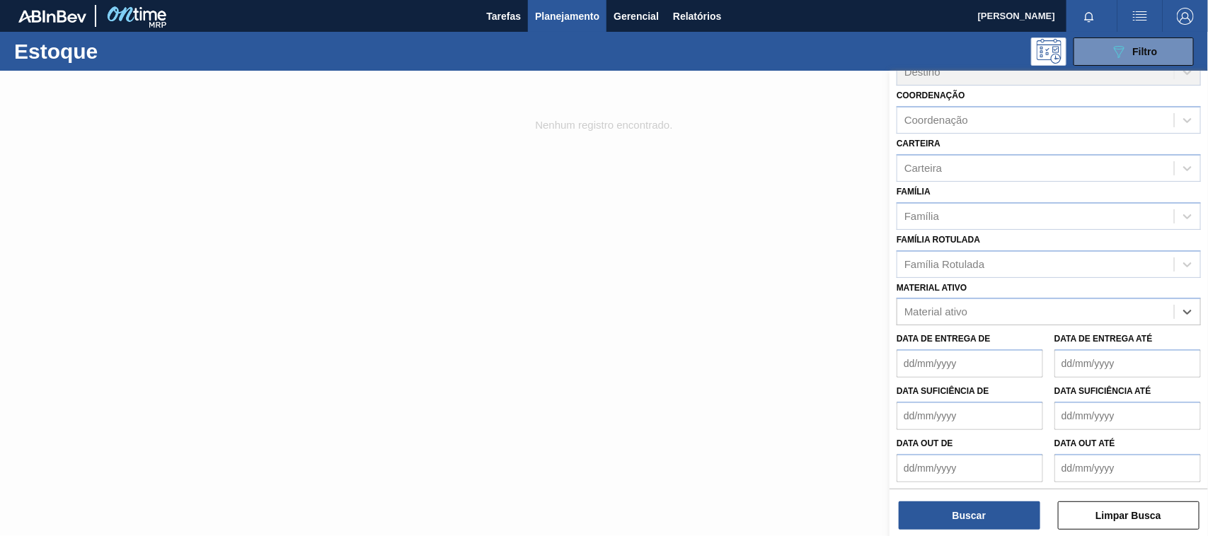
paste ativo "30033730"
type ativo "30033730"
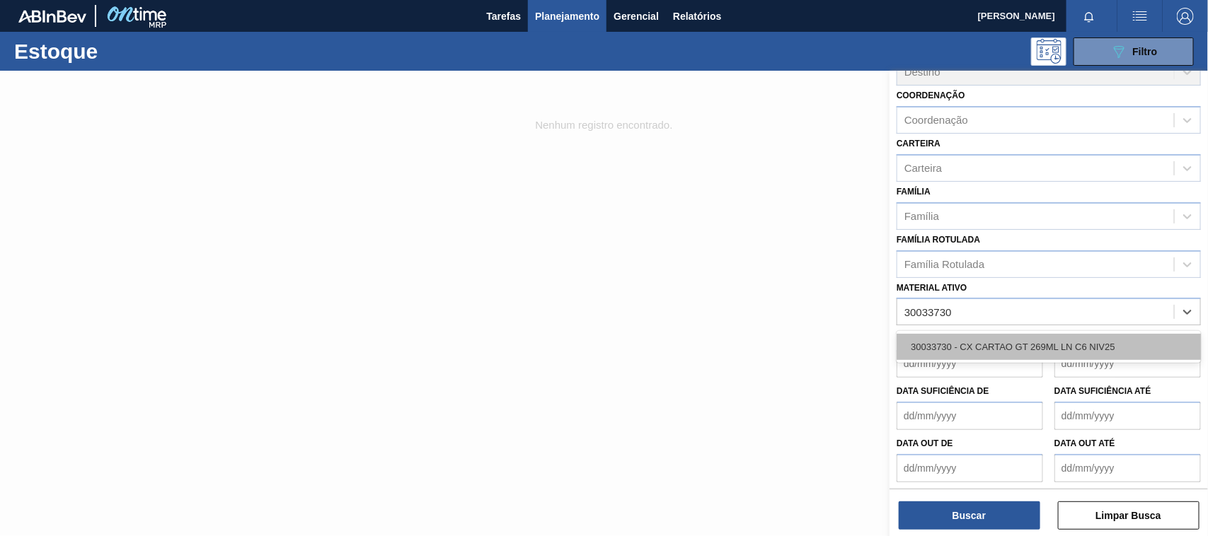
click at [1030, 342] on div "30033730 - CX CARTAO GT 269ML LN C6 NIV25" at bounding box center [1049, 347] width 304 height 26
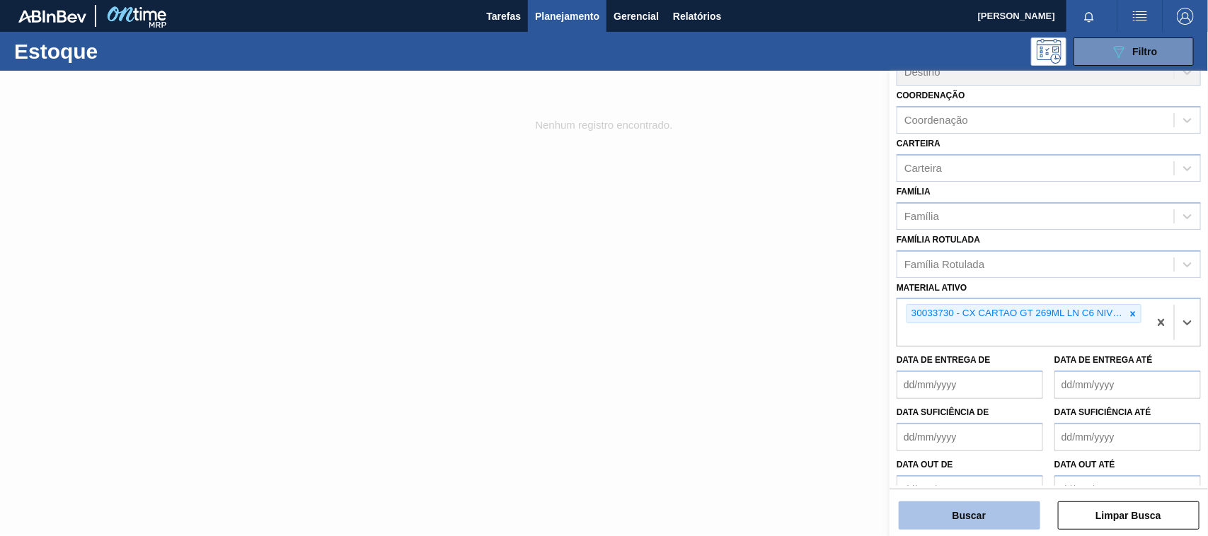
click at [971, 525] on button "Buscar" at bounding box center [970, 516] width 142 height 28
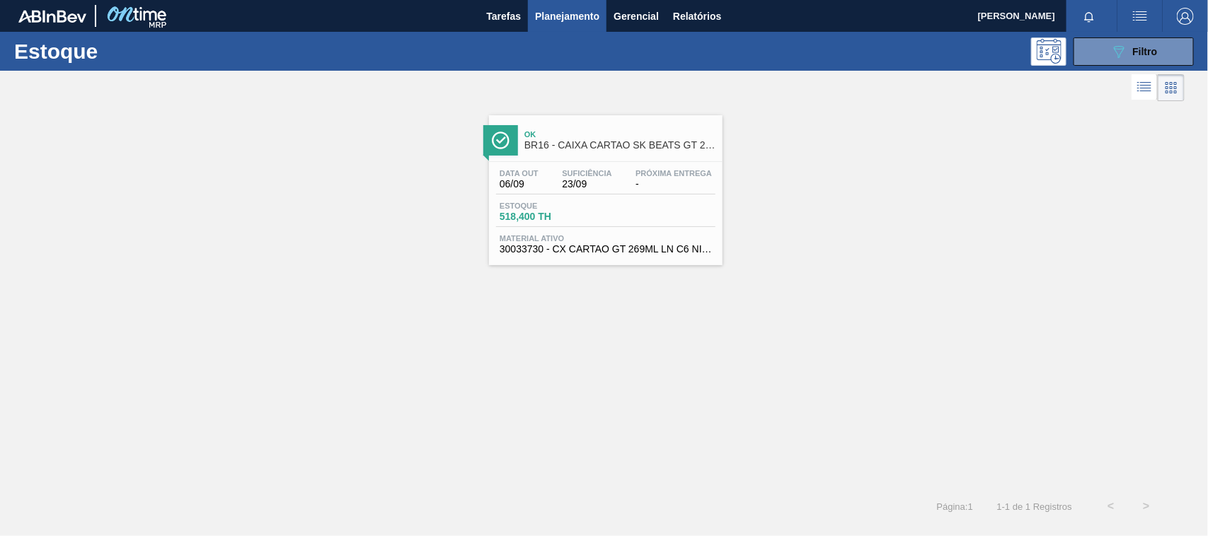
click at [582, 243] on span "Material ativo" at bounding box center [606, 238] width 212 height 8
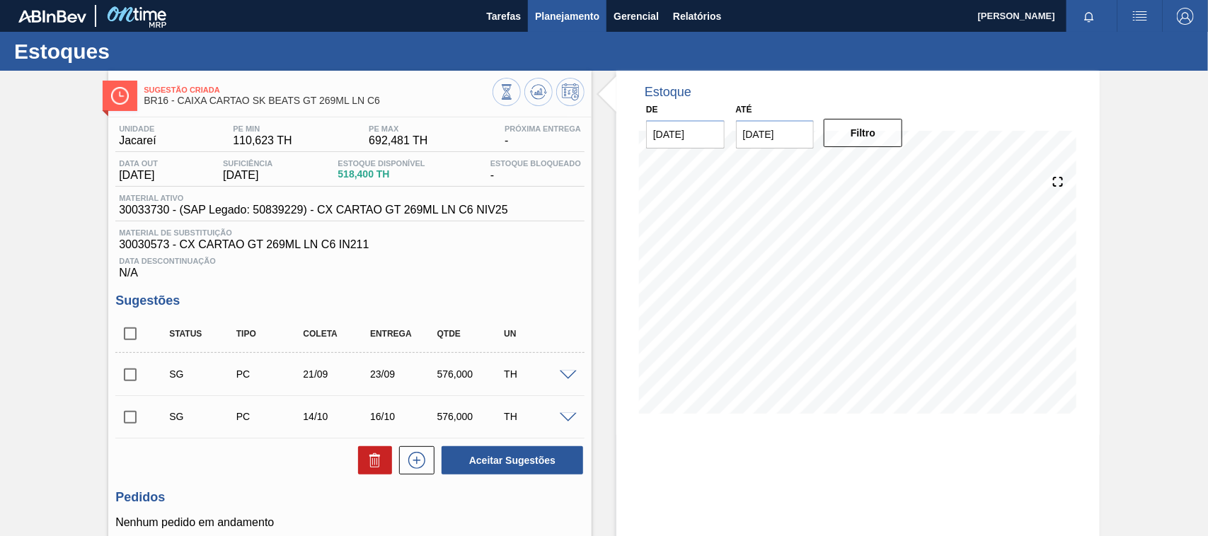
click at [549, 25] on button "Planejamento" at bounding box center [567, 16] width 79 height 32
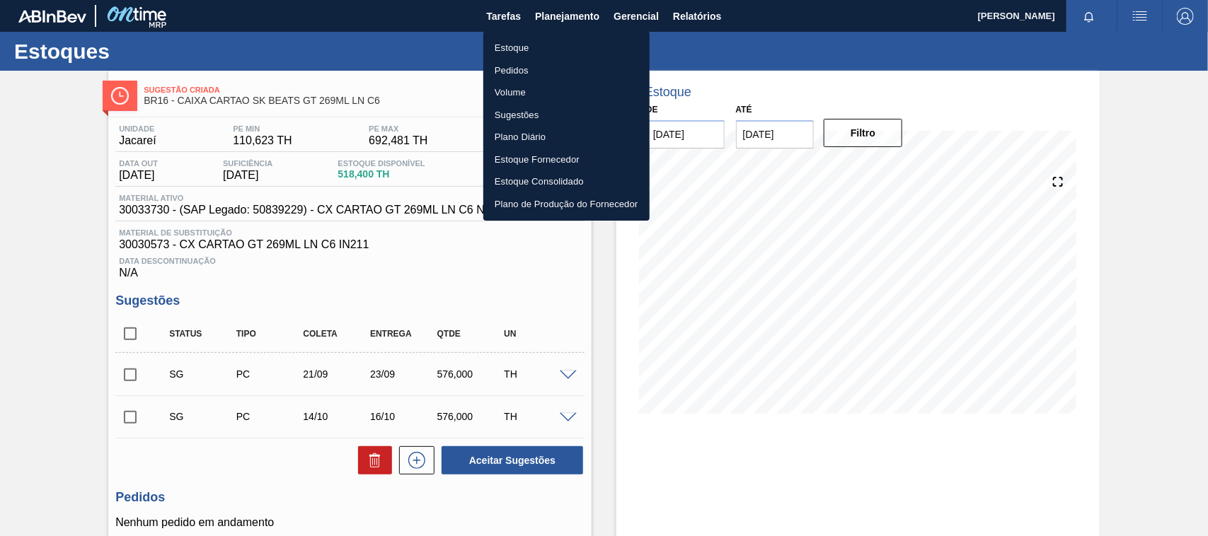
click at [546, 50] on li "Estoque" at bounding box center [566, 48] width 166 height 23
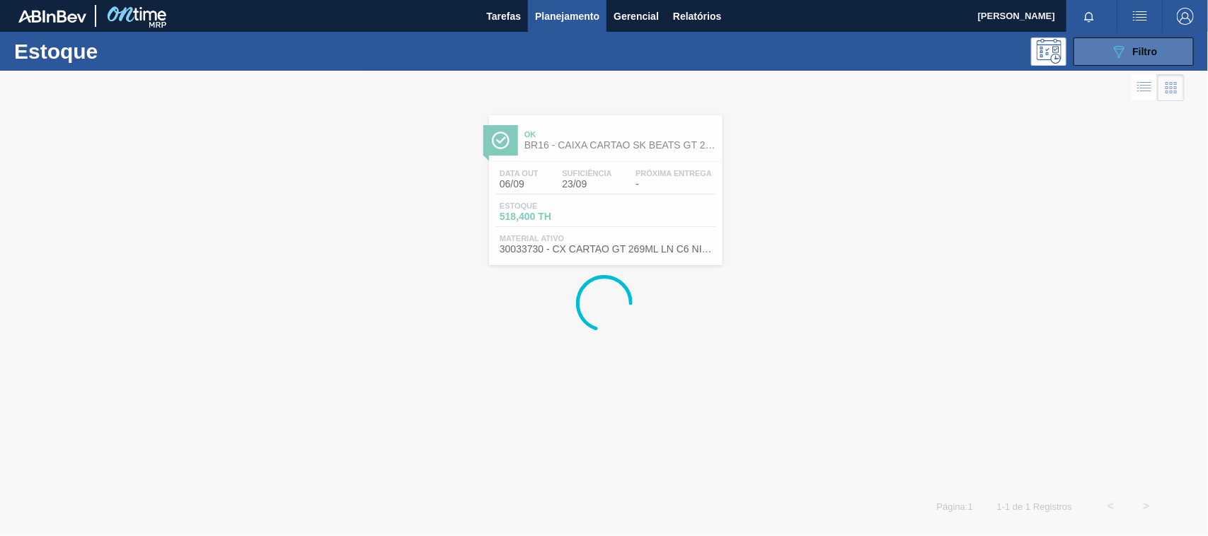
click at [1133, 47] on span "Filtro" at bounding box center [1145, 51] width 25 height 11
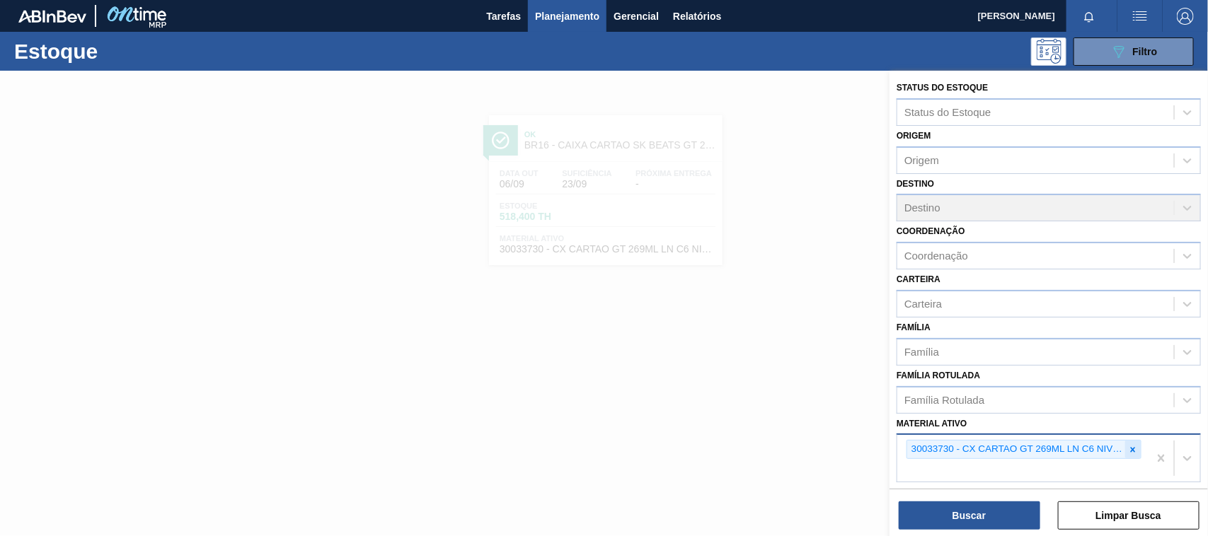
click at [1130, 445] on icon at bounding box center [1133, 450] width 10 height 10
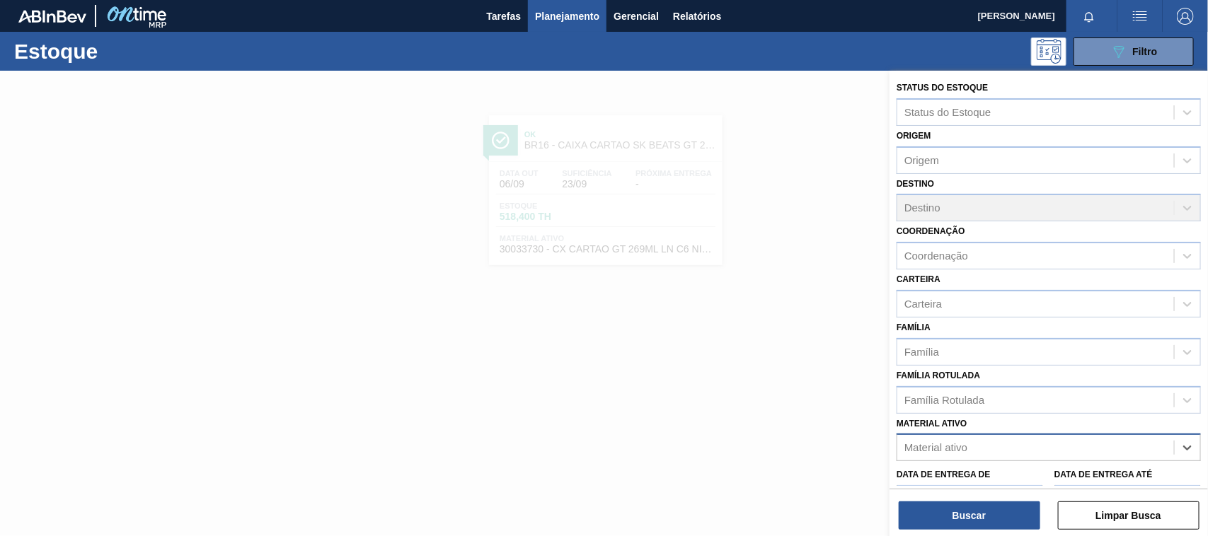
paste ativo "30029423"
type ativo "30029423"
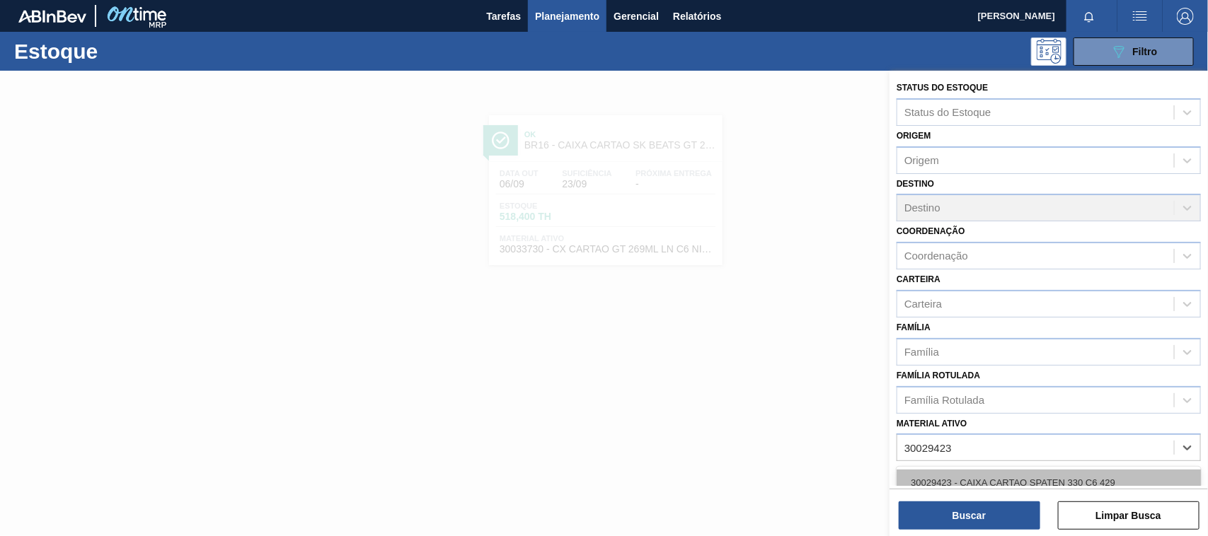
click at [1011, 470] on div "30029423 - CAIXA CARTAO SPATEN 330 C6 429" at bounding box center [1049, 483] width 304 height 26
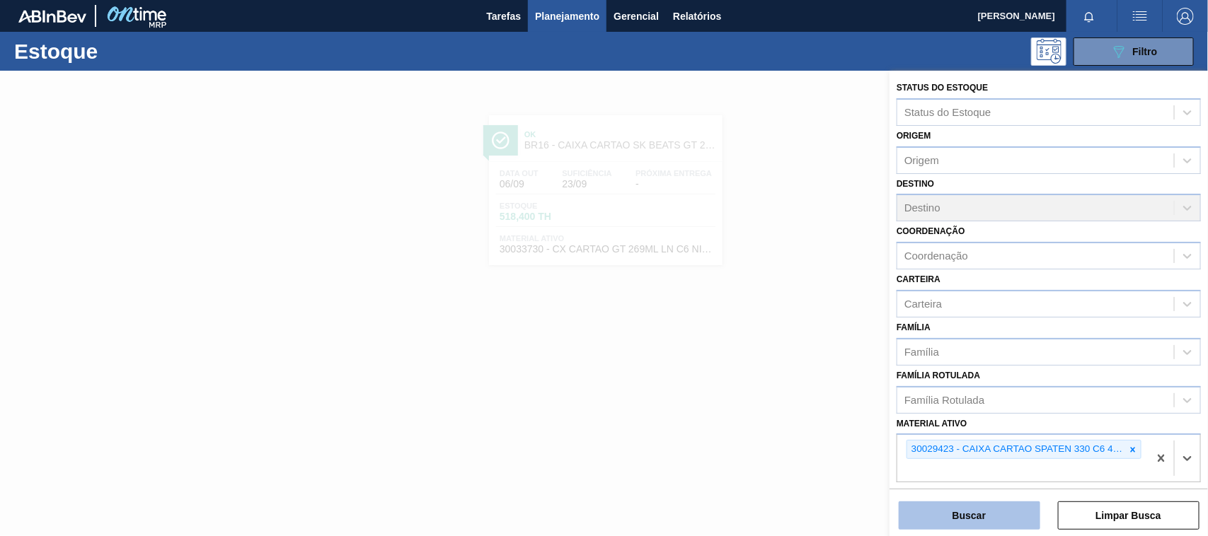
click at [987, 510] on button "Buscar" at bounding box center [970, 516] width 142 height 28
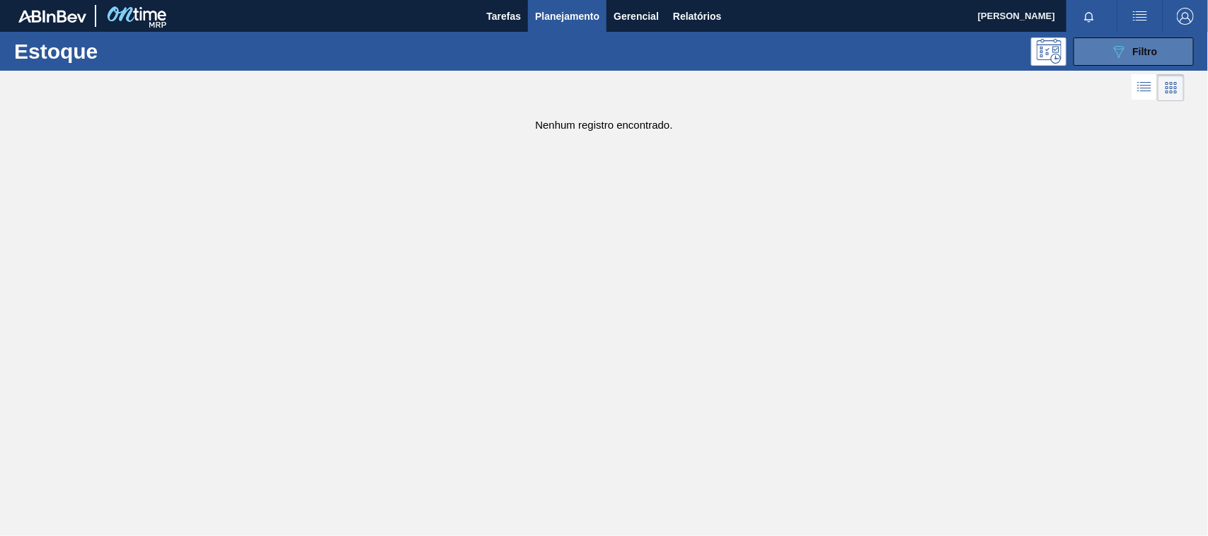
click at [1108, 48] on button "089F7B8B-B2A5-4AFE-B5C0-19BA573D28AC Filtro" at bounding box center [1134, 52] width 120 height 28
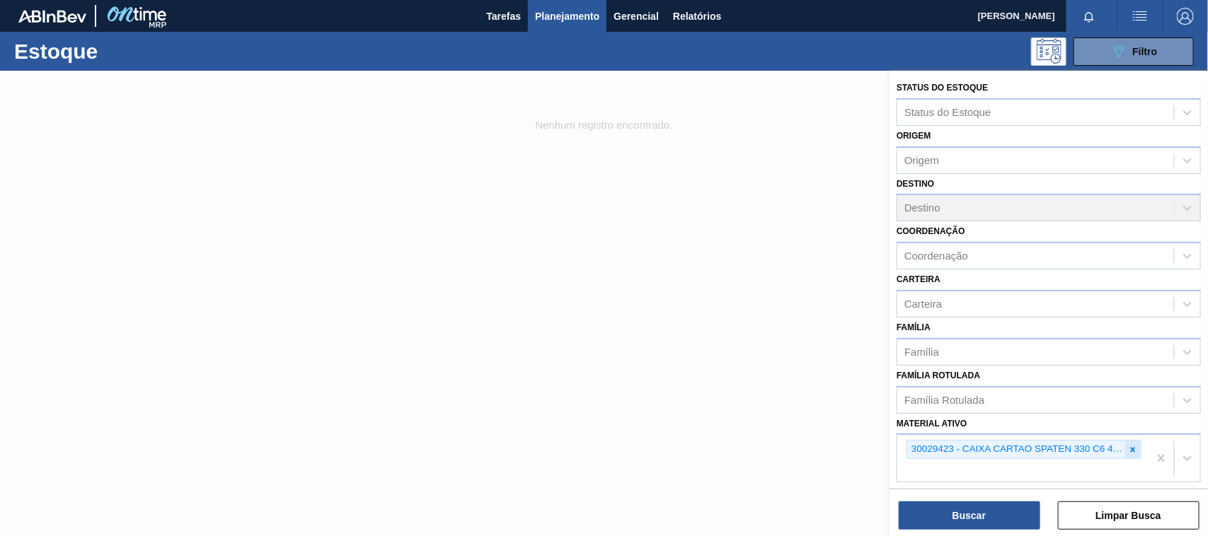
click at [1128, 449] on icon at bounding box center [1133, 450] width 10 height 10
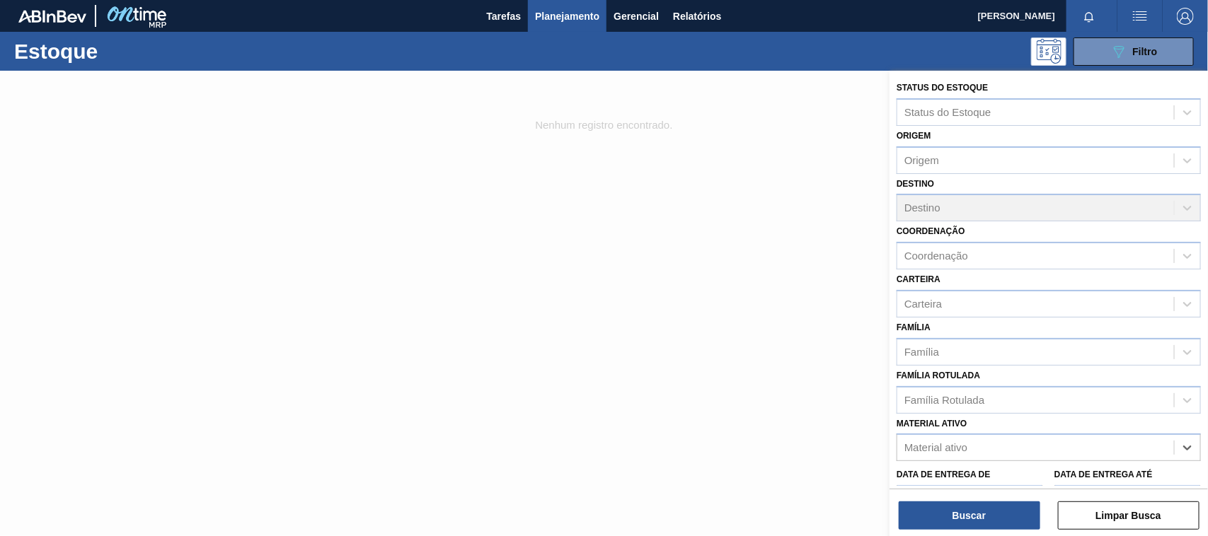
paste ativo "30003617"
type ativo "30003617"
click at [996, 476] on div "30003617 - FILME CONTRATIL LISO 780X60 MICRA;FILME" at bounding box center [1049, 483] width 304 height 26
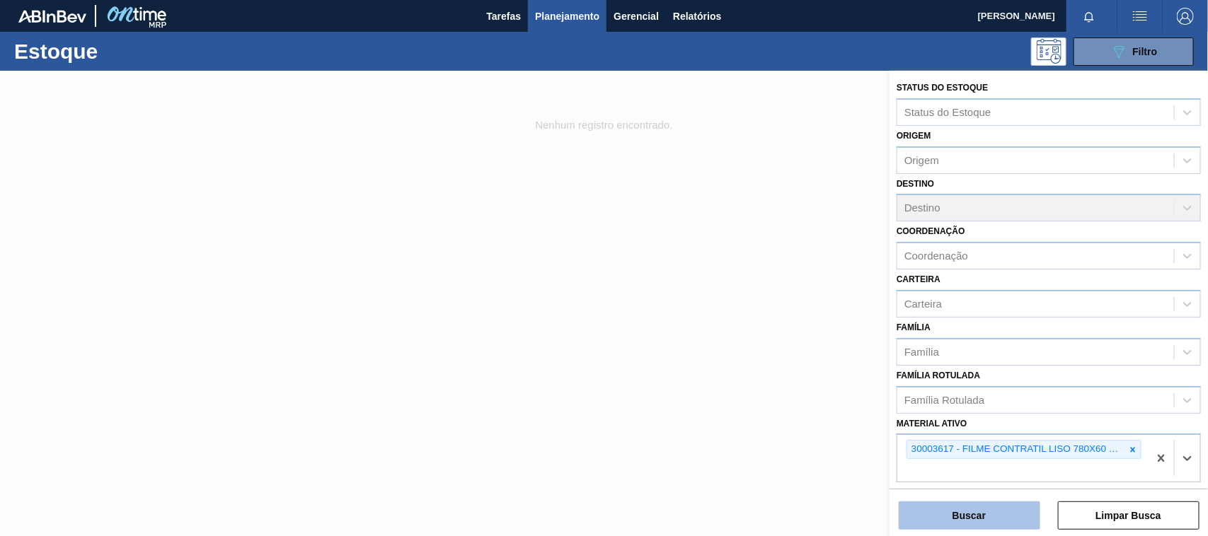
click at [987, 506] on button "Buscar" at bounding box center [970, 516] width 142 height 28
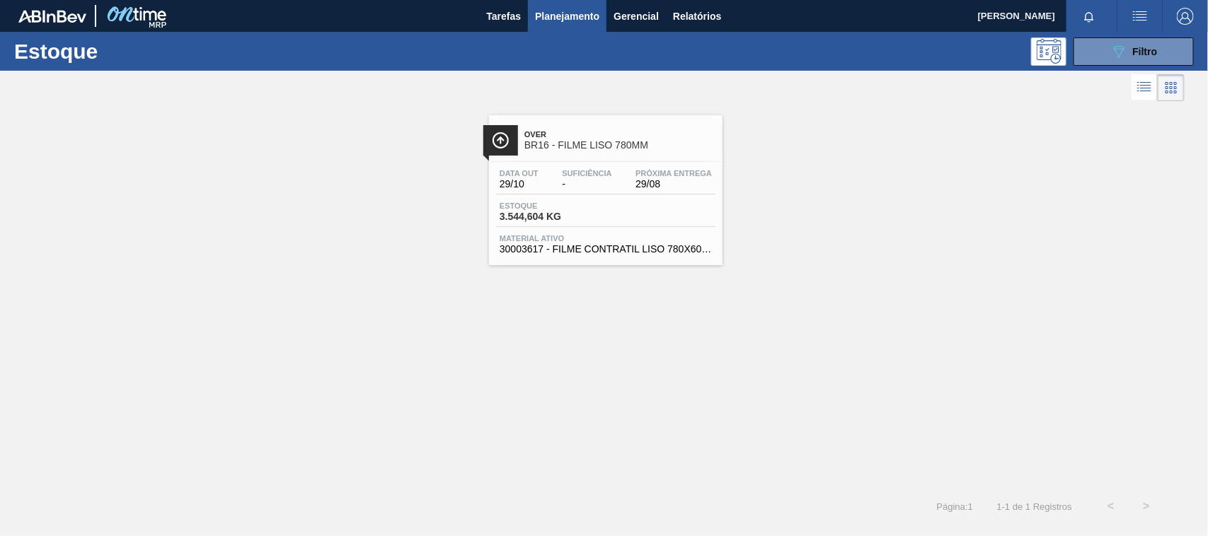
click at [602, 252] on span "30003617 - FILME CONTRATIL LISO 780X60 MICRA;FILME" at bounding box center [606, 249] width 212 height 11
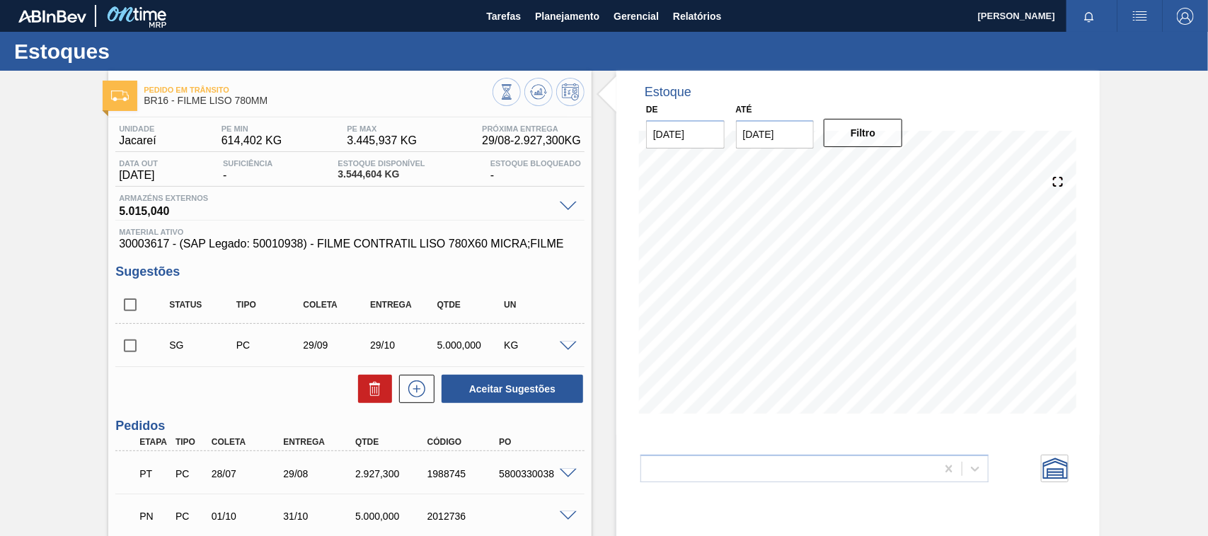
scroll to position [88, 0]
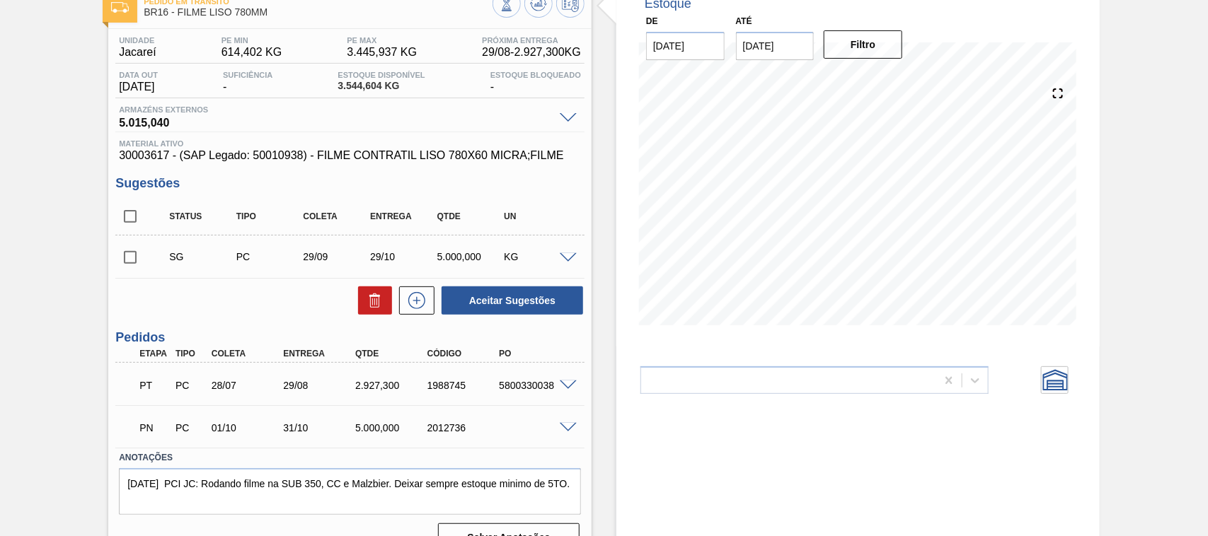
click at [564, 386] on span at bounding box center [568, 386] width 17 height 11
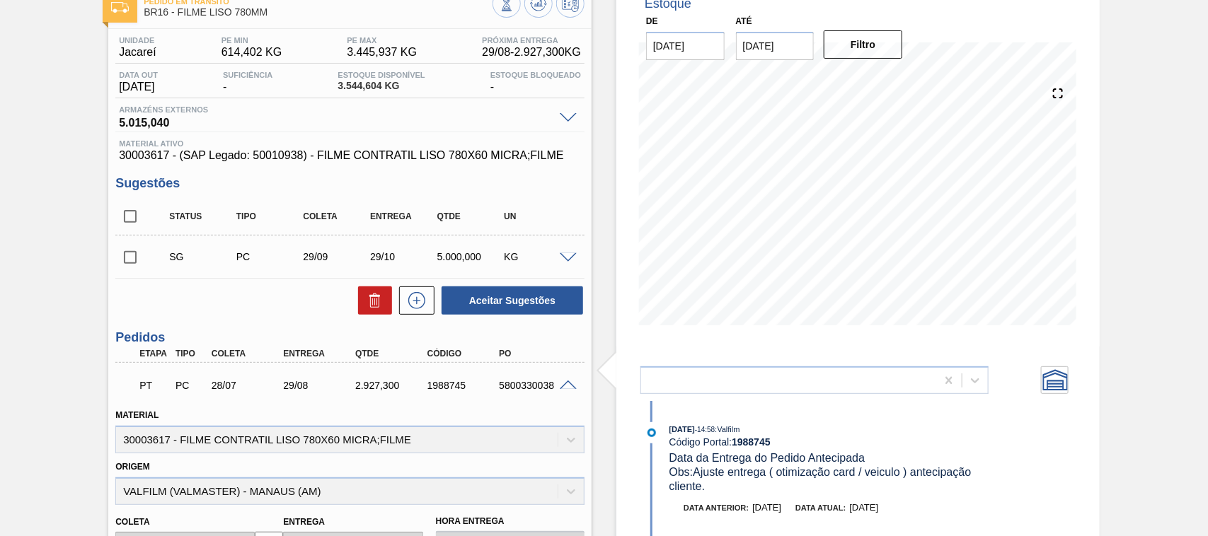
click at [563, 383] on span at bounding box center [568, 386] width 17 height 11
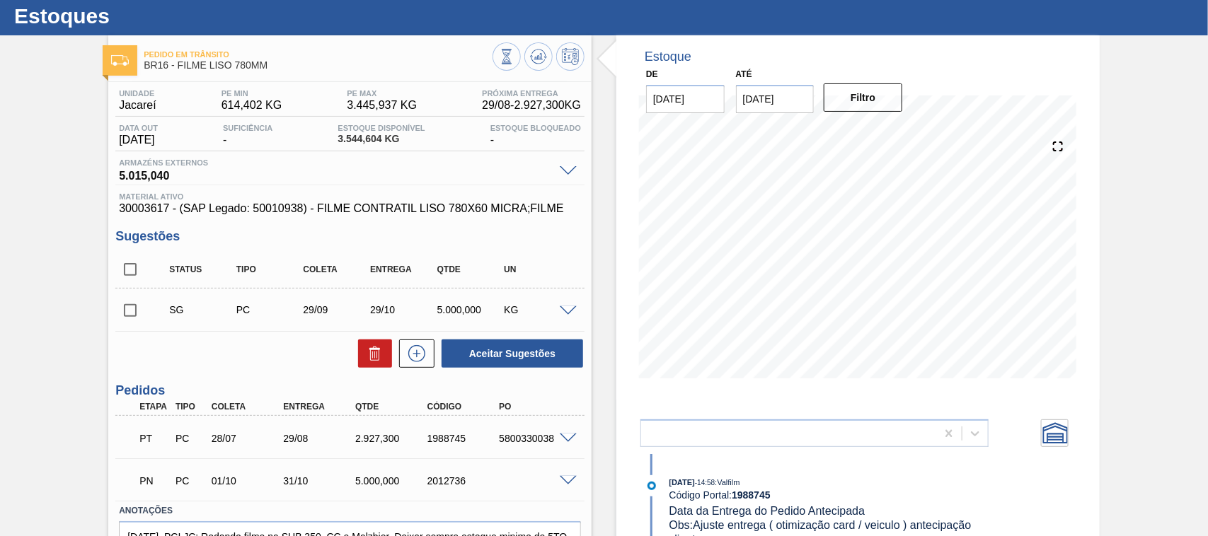
scroll to position [124, 0]
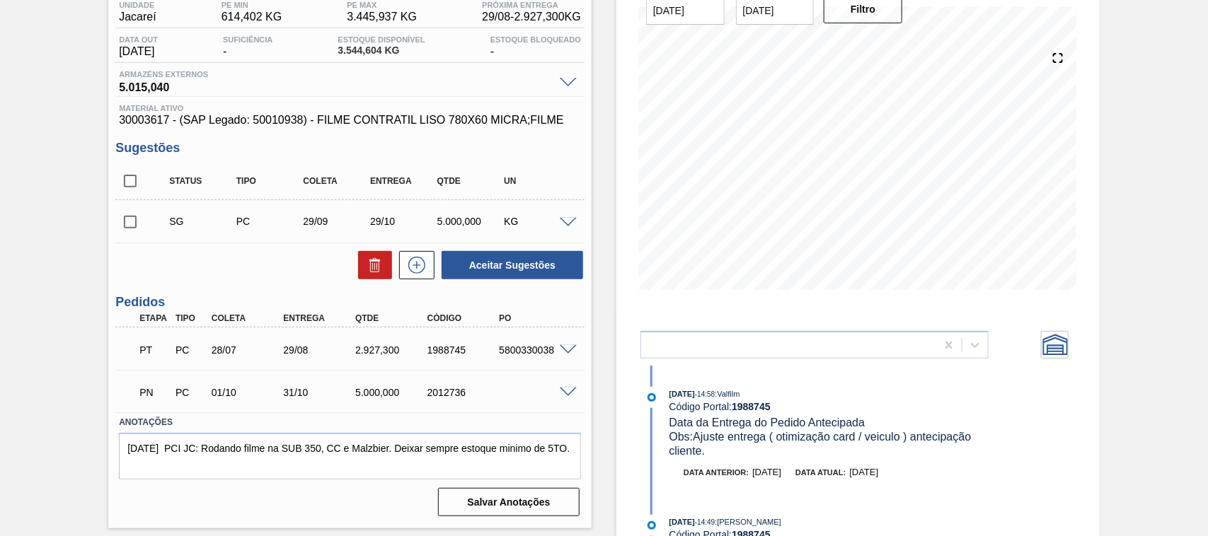
click at [567, 356] on div "5800330038" at bounding box center [535, 350] width 80 height 11
click at [553, 351] on div "PT PC 28/07 29/08 2.927,300 1988745 5800330038" at bounding box center [349, 348] width 469 height 35
click at [563, 350] on span at bounding box center [568, 350] width 17 height 11
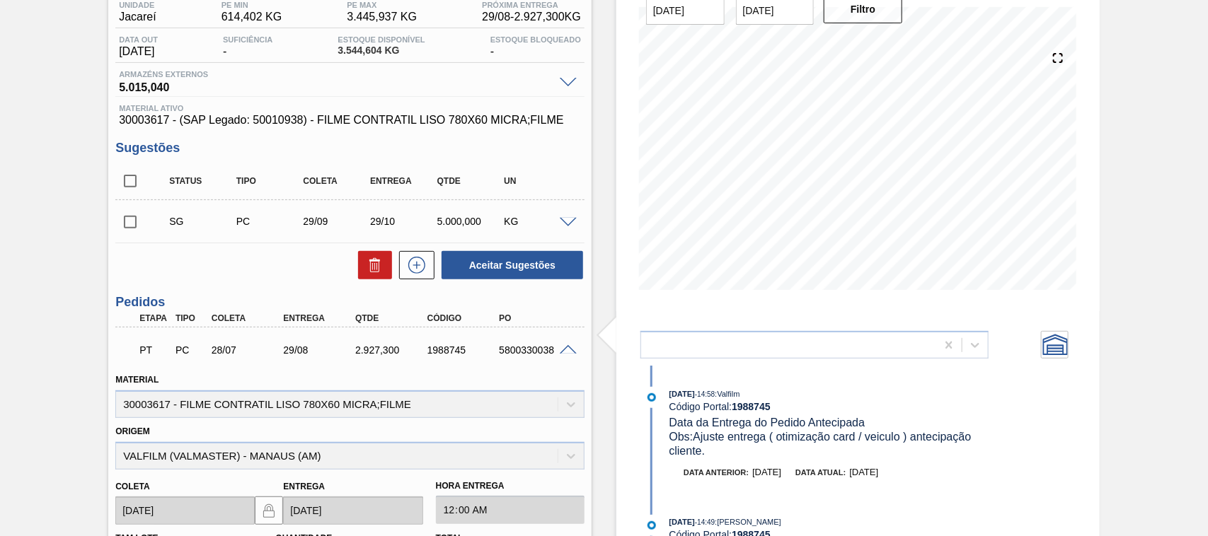
click at [518, 352] on div "5800330038" at bounding box center [535, 350] width 80 height 11
copy div "5800330038"
